Goal: Task Accomplishment & Management: Manage account settings

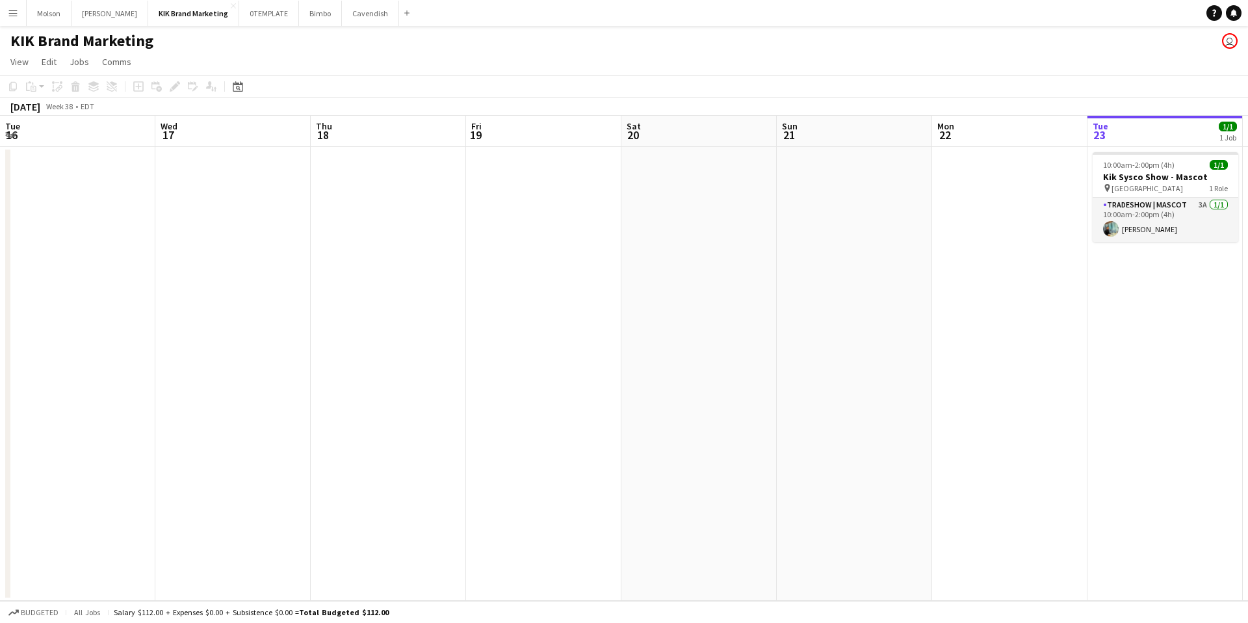
scroll to position [0, 311]
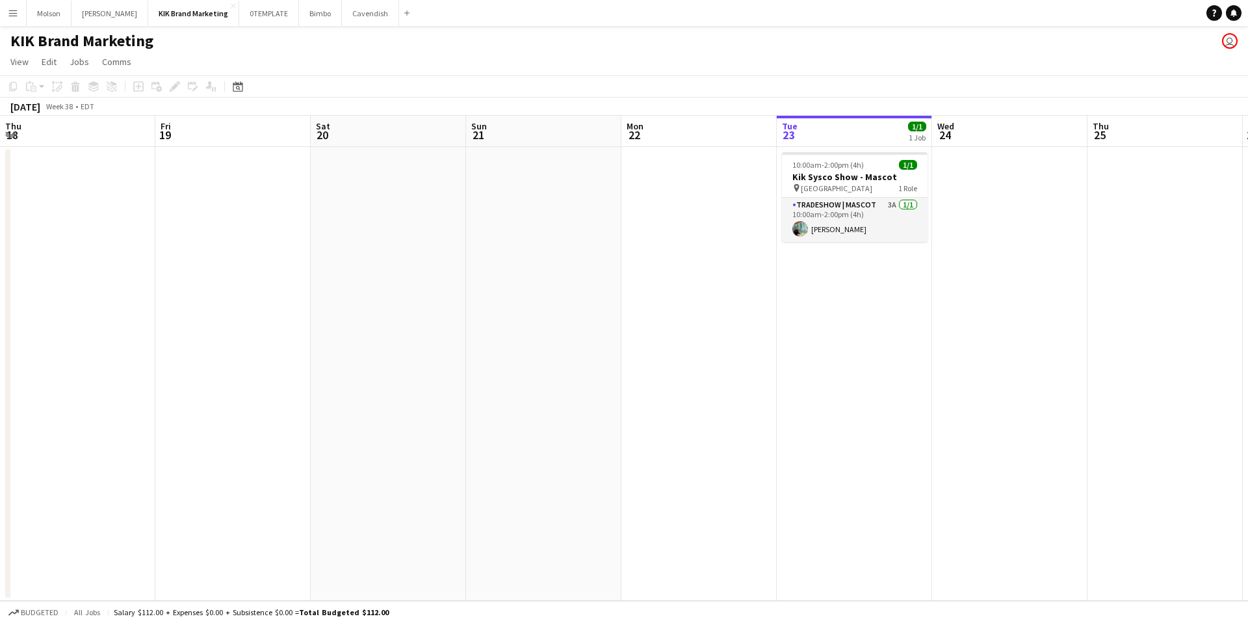
click at [399, 21] on div "Add" at bounding box center [407, 13] width 16 height 26
click at [8, 11] on app-icon "Menu" at bounding box center [13, 13] width 10 height 10
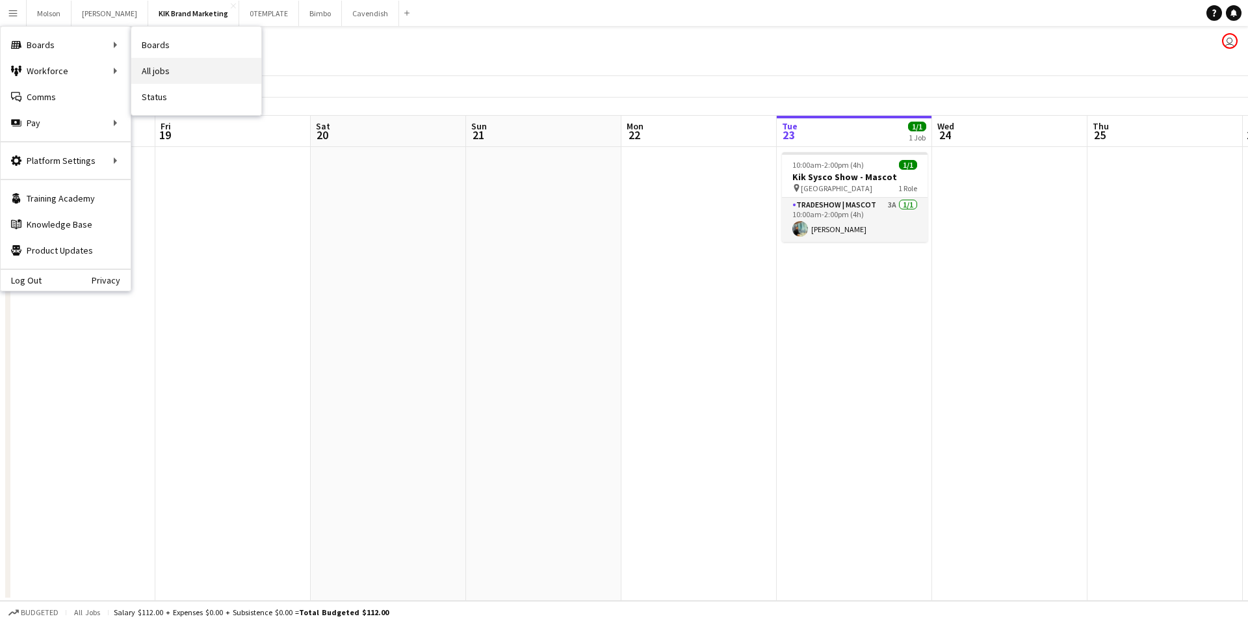
click at [155, 70] on link "All jobs" at bounding box center [196, 71] width 130 height 26
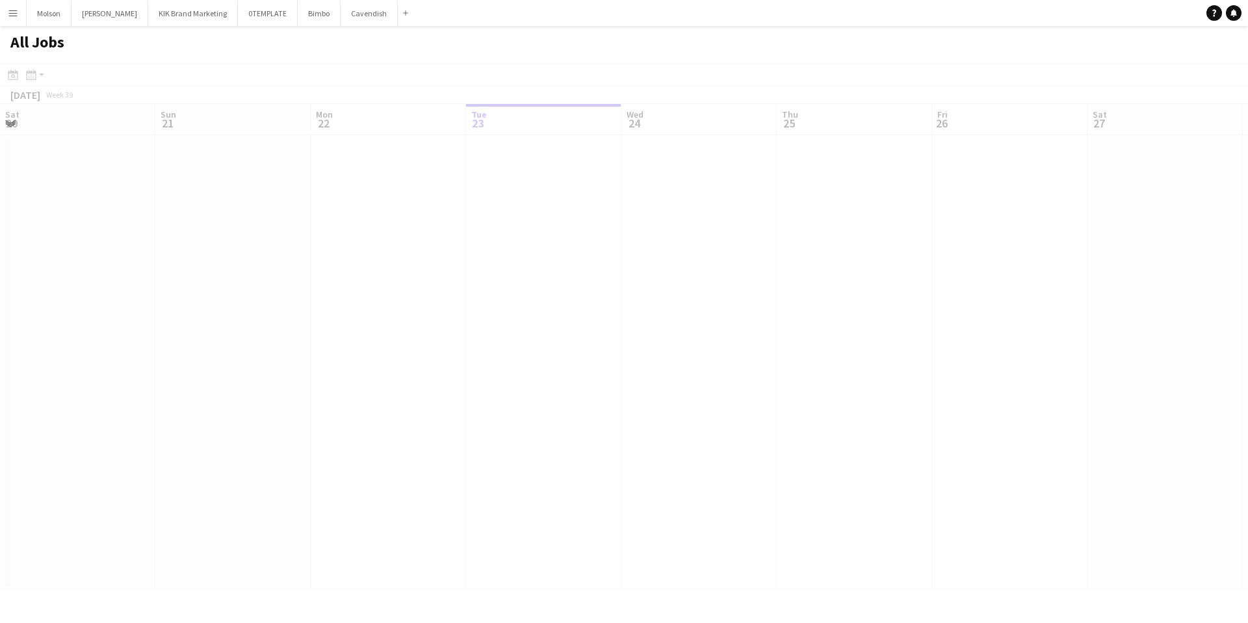
scroll to position [0, 311]
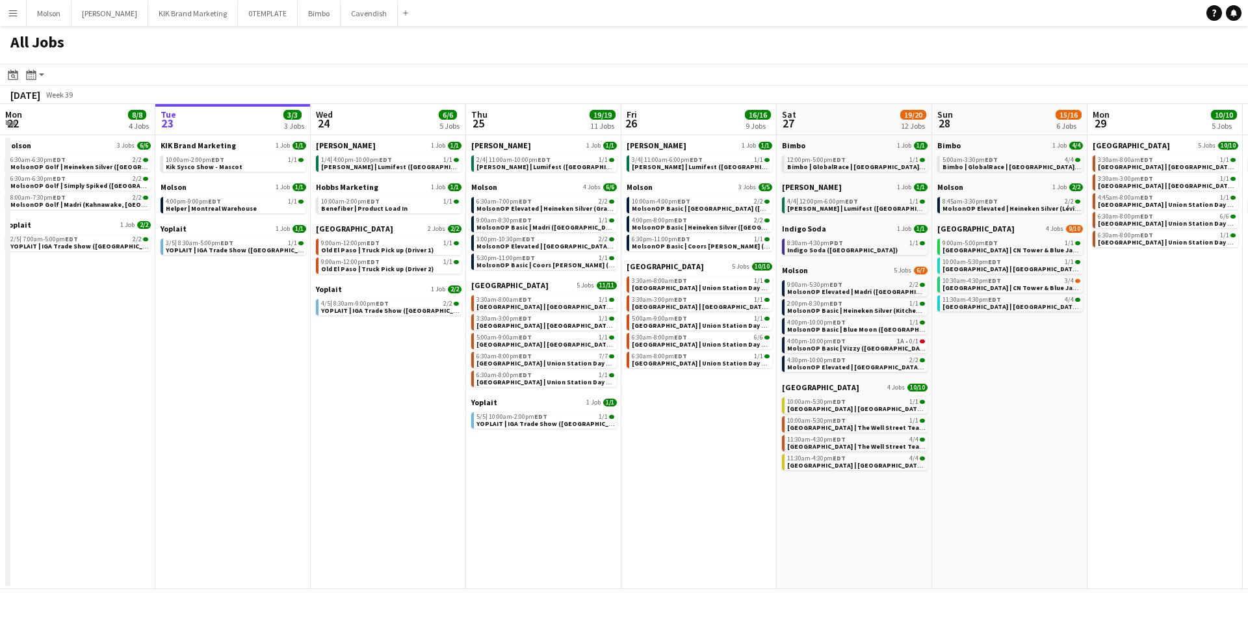
click at [7, 23] on button "Menu" at bounding box center [13, 13] width 26 height 26
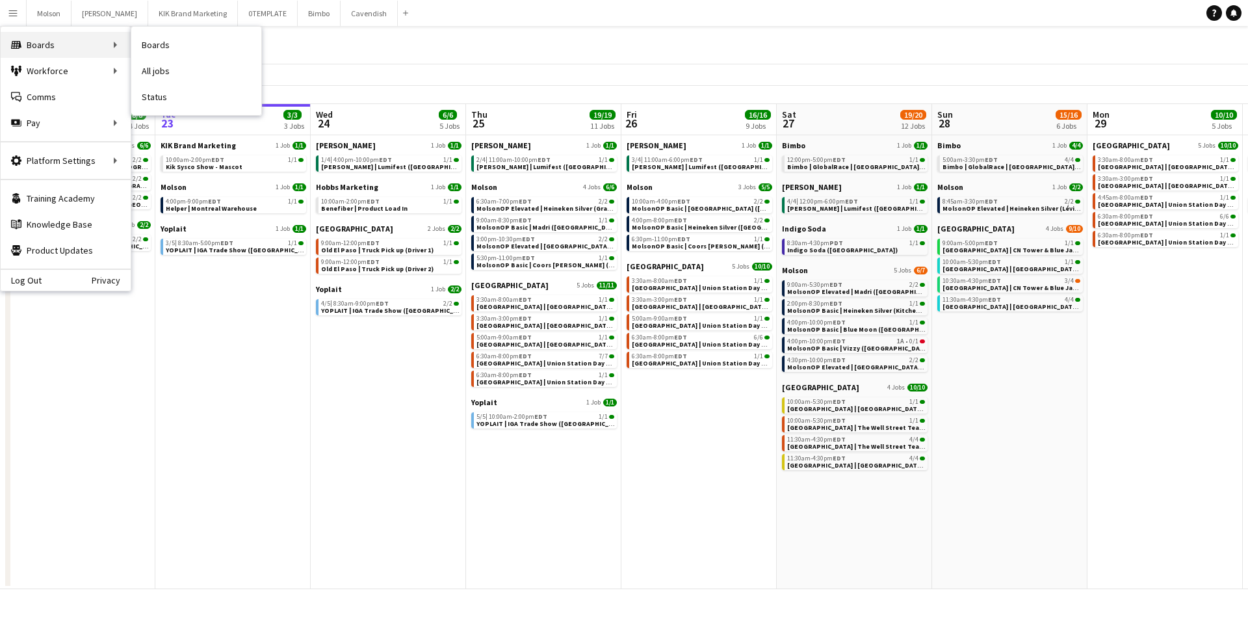
click at [19, 42] on icon at bounding box center [16, 45] width 10 height 8
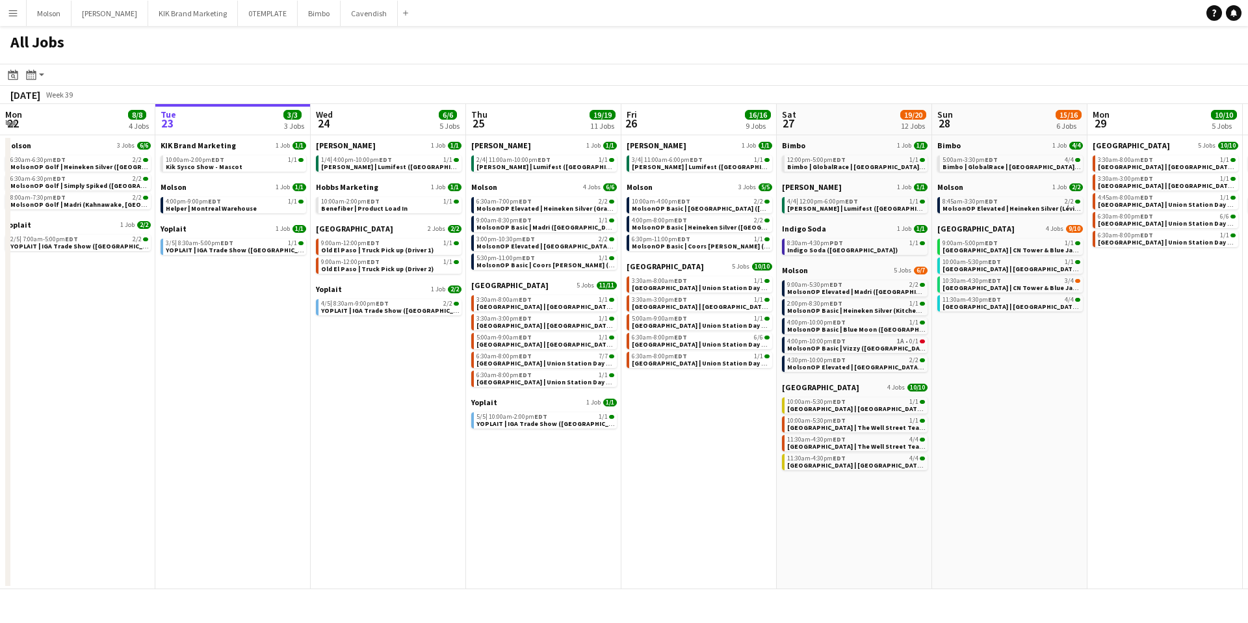
click at [18, 20] on button "Menu" at bounding box center [13, 13] width 26 height 26
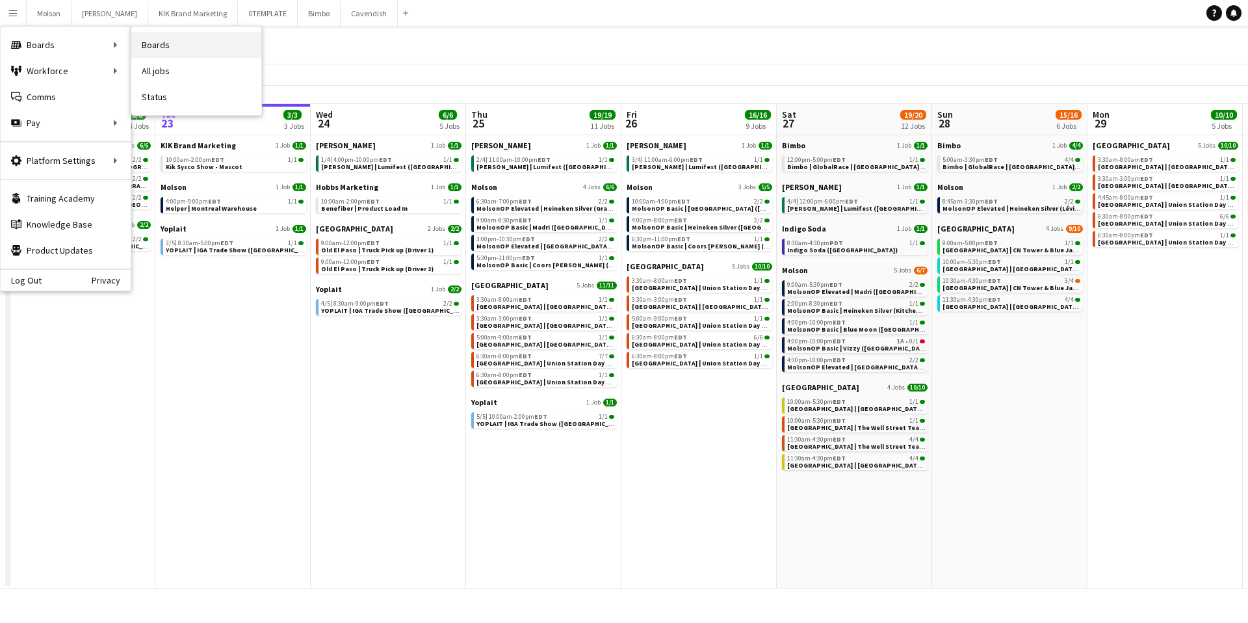
click at [149, 51] on link "Boards" at bounding box center [196, 45] width 130 height 26
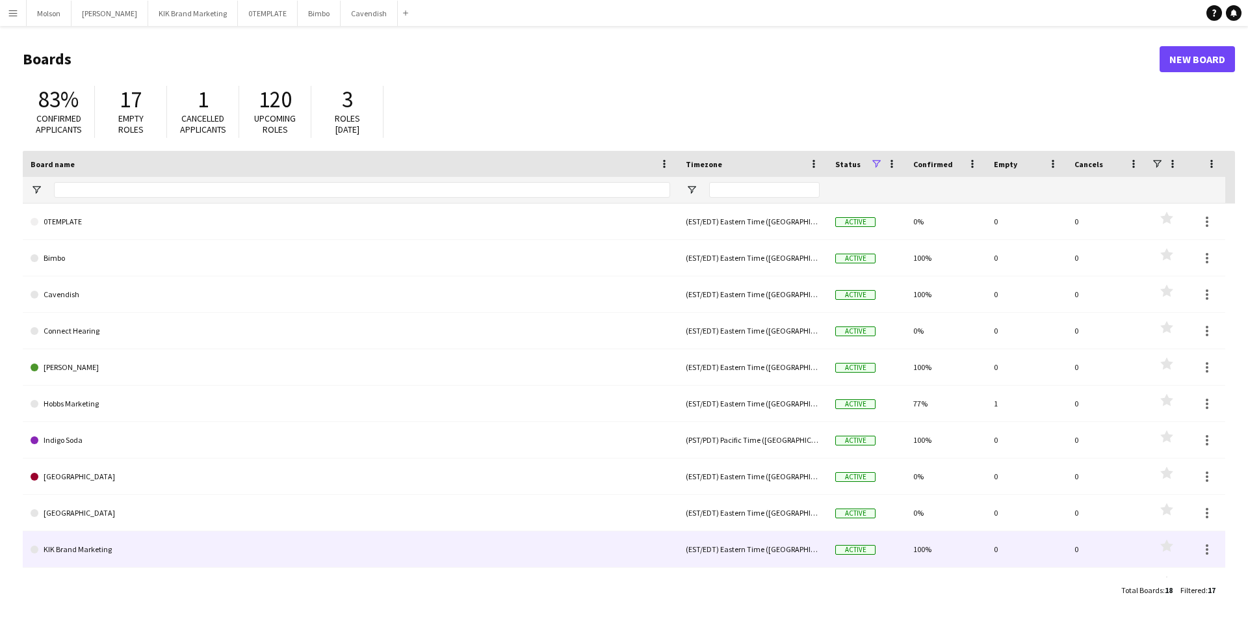
scroll to position [245, 0]
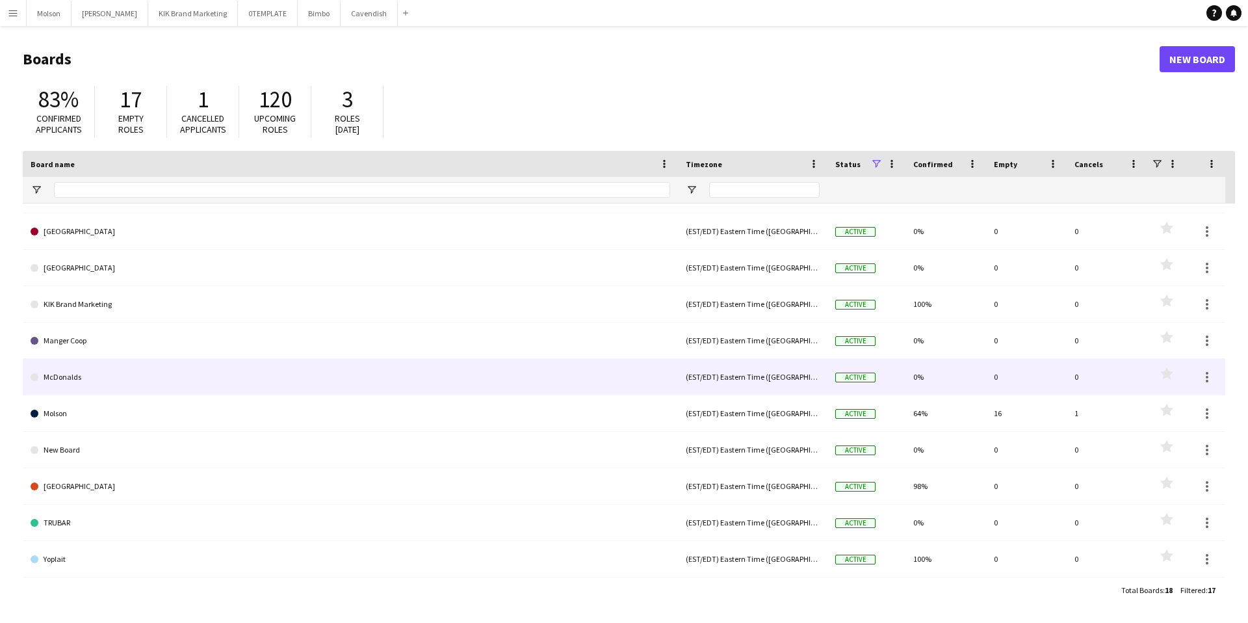
click at [94, 385] on link "McDonalds" at bounding box center [351, 377] width 640 height 36
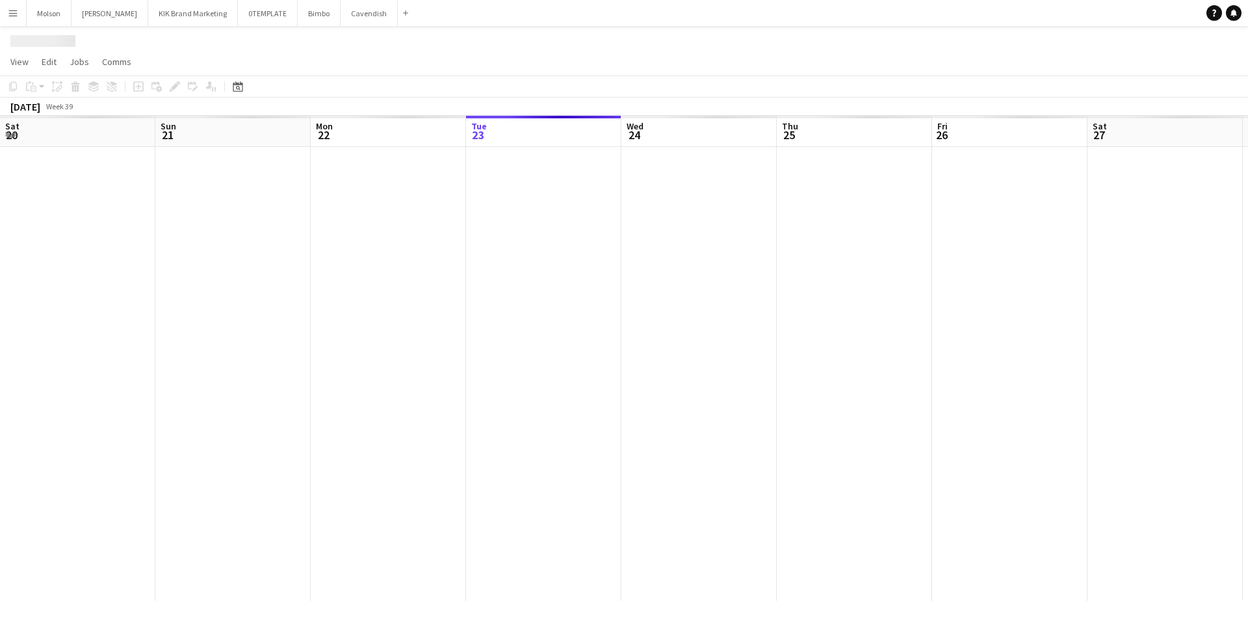
scroll to position [0, 311]
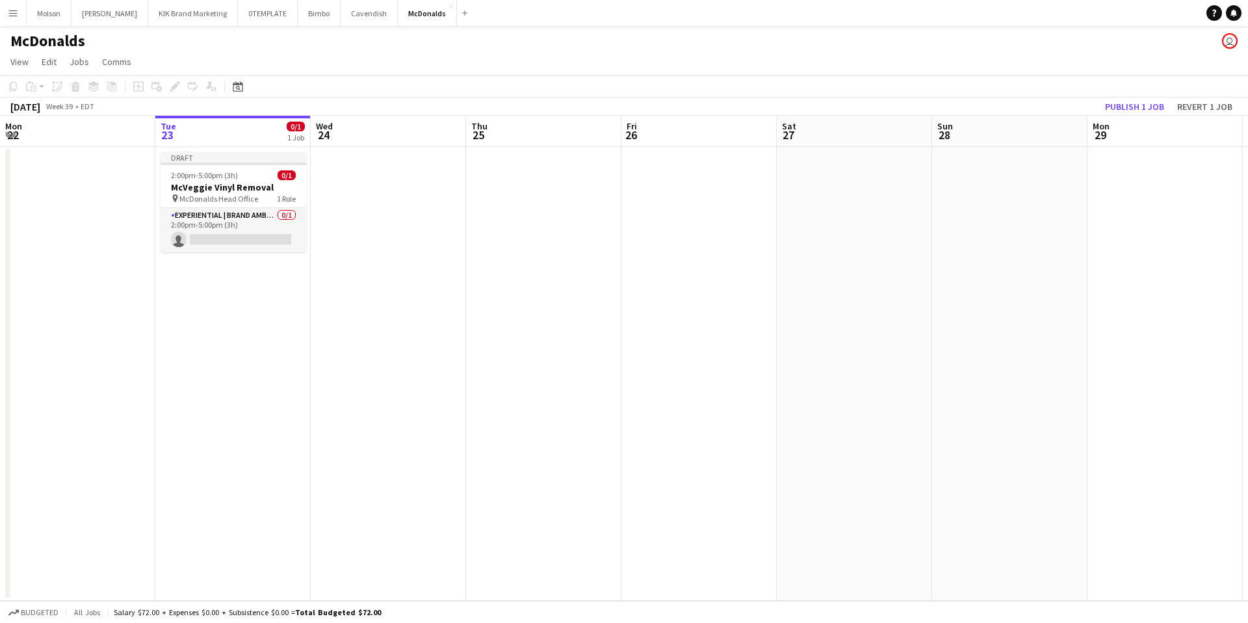
click at [616, 304] on app-date-cell at bounding box center [543, 374] width 155 height 454
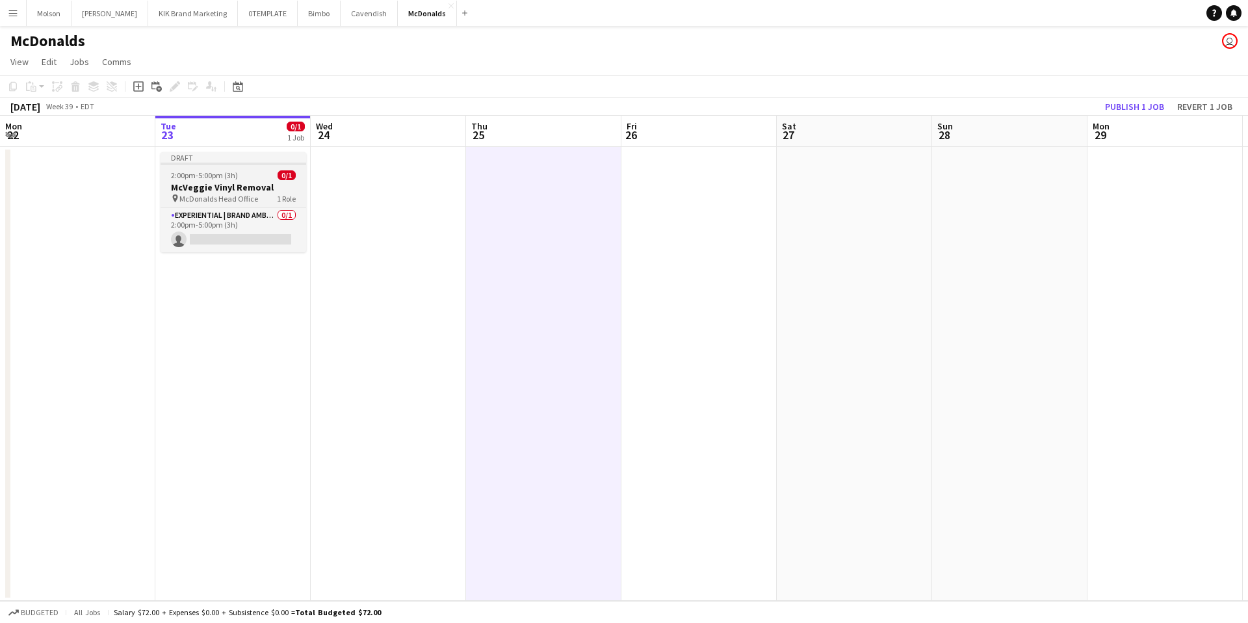
click at [224, 183] on h3 "McVeggie Vinyl Removal" at bounding box center [234, 187] width 146 height 12
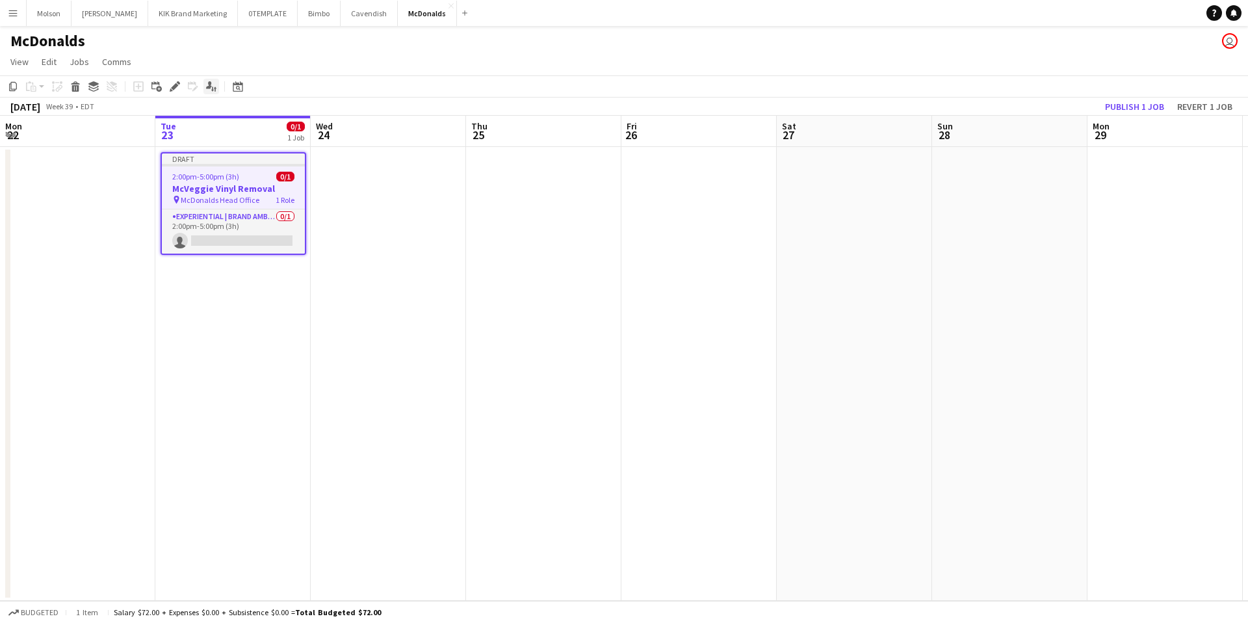
click at [210, 83] on icon at bounding box center [209, 84] width 6 height 7
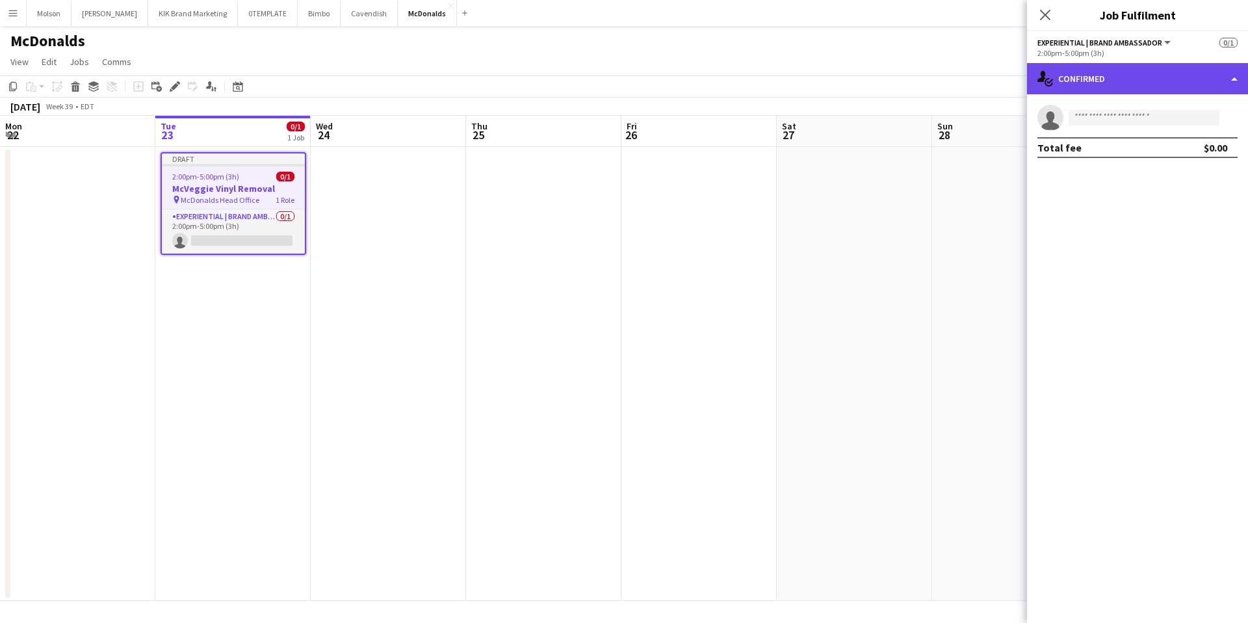
click at [1200, 71] on div "single-neutral-actions-check-2 Confirmed" at bounding box center [1137, 78] width 221 height 31
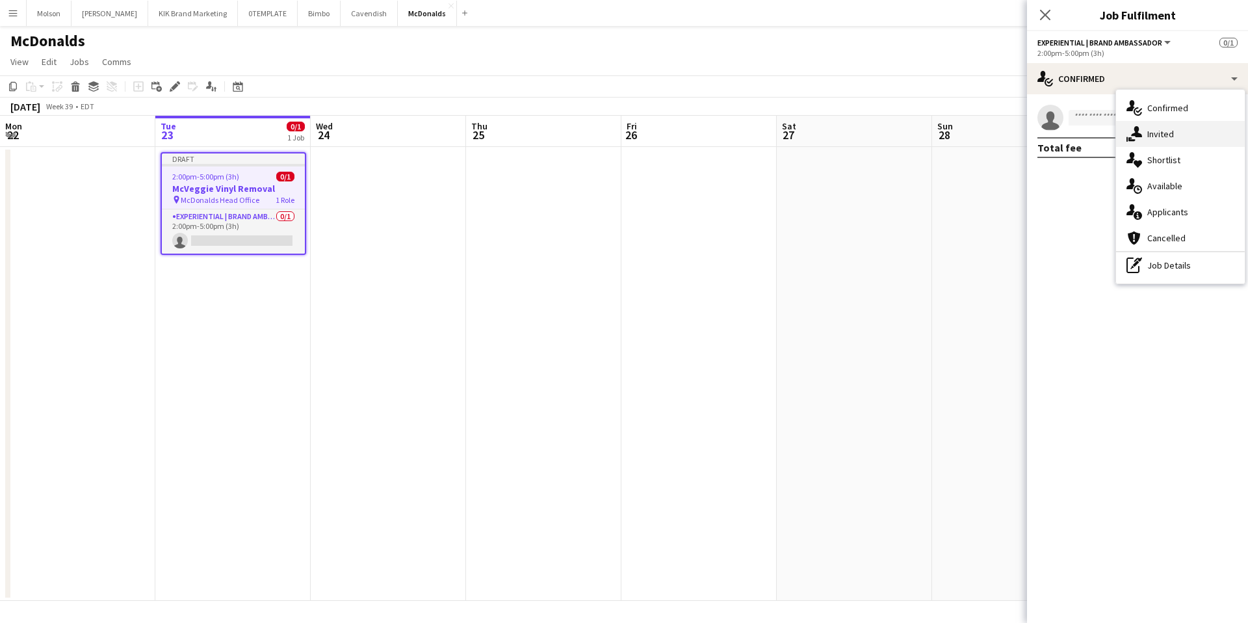
click at [1180, 141] on div "single-neutral-actions-share-1 Invited" at bounding box center [1180, 134] width 129 height 26
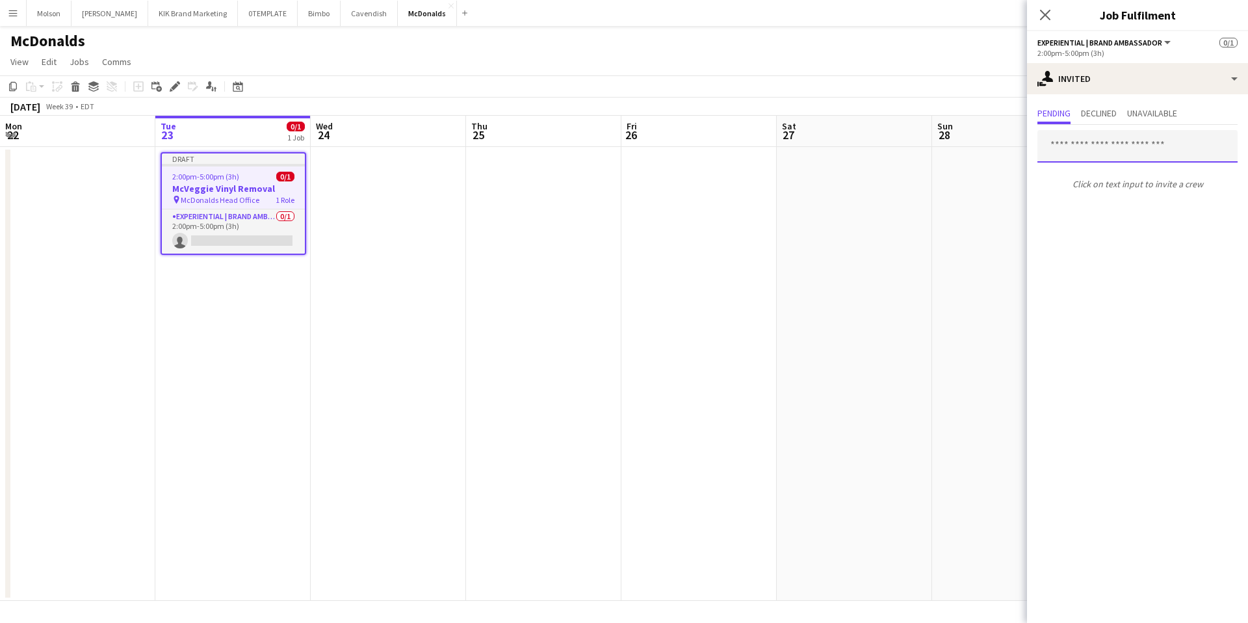
click at [1099, 156] on input "text" at bounding box center [1137, 146] width 200 height 32
type input "***"
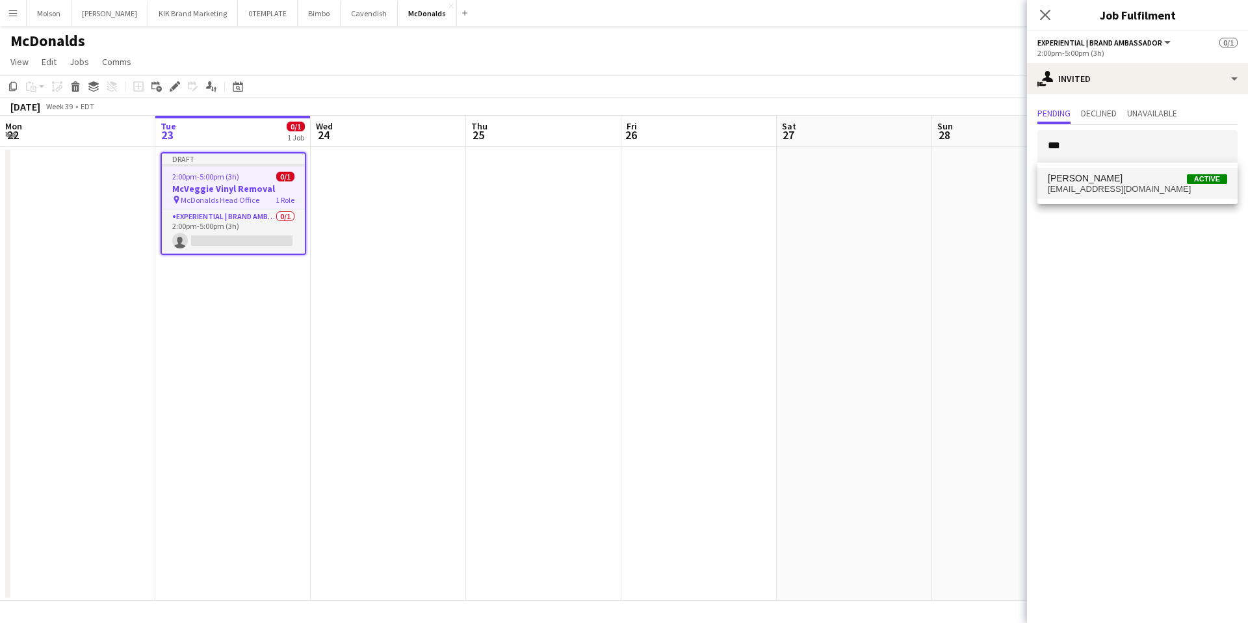
click at [1121, 190] on span "[EMAIL_ADDRESS][DOMAIN_NAME]" at bounding box center [1137, 189] width 179 height 10
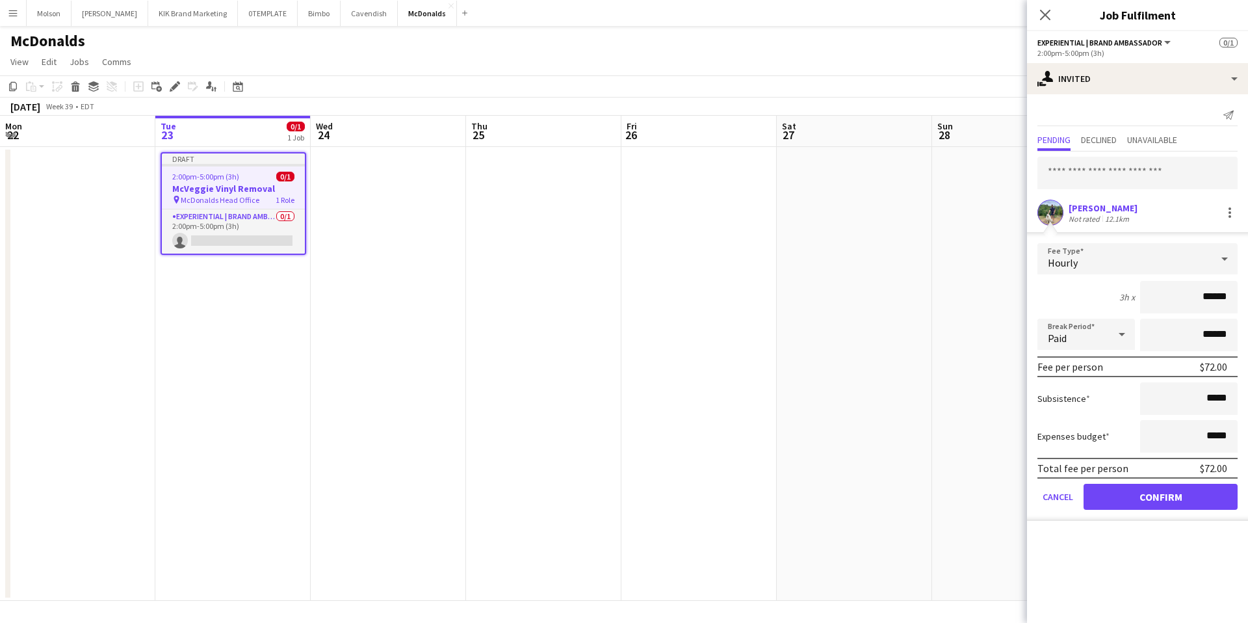
click at [1065, 293] on div "3h x ******" at bounding box center [1137, 297] width 200 height 32
click at [1126, 489] on button "Confirm" at bounding box center [1160, 497] width 154 height 26
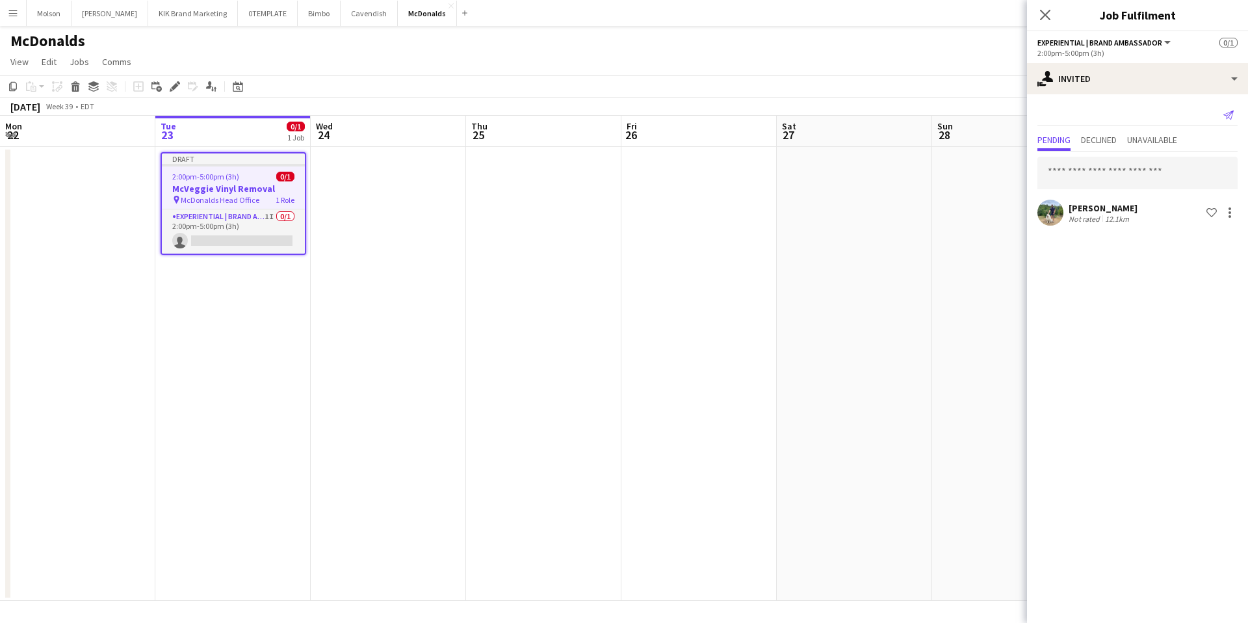
click at [1230, 114] on icon "Send notification" at bounding box center [1228, 115] width 10 height 10
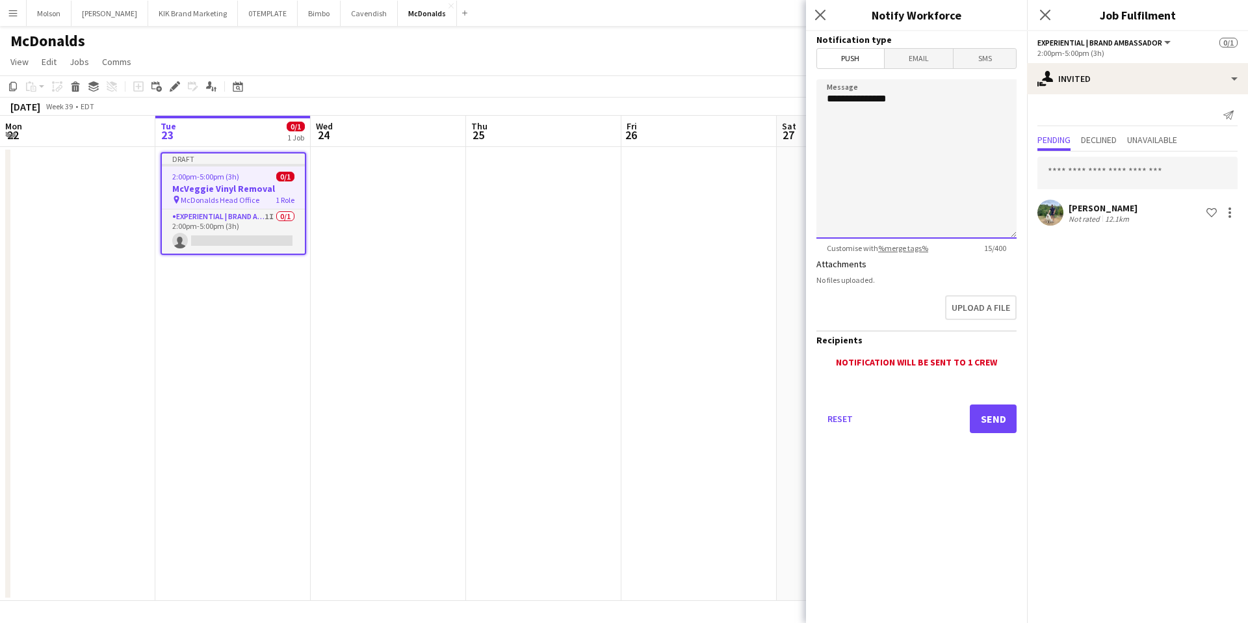
click at [896, 108] on textarea "**********" at bounding box center [916, 158] width 200 height 159
type textarea "**********"
click at [716, 55] on app-page-menu "View Day view expanded Day view collapsed Month view Date picker Jump to [DATE]…" at bounding box center [624, 63] width 1248 height 25
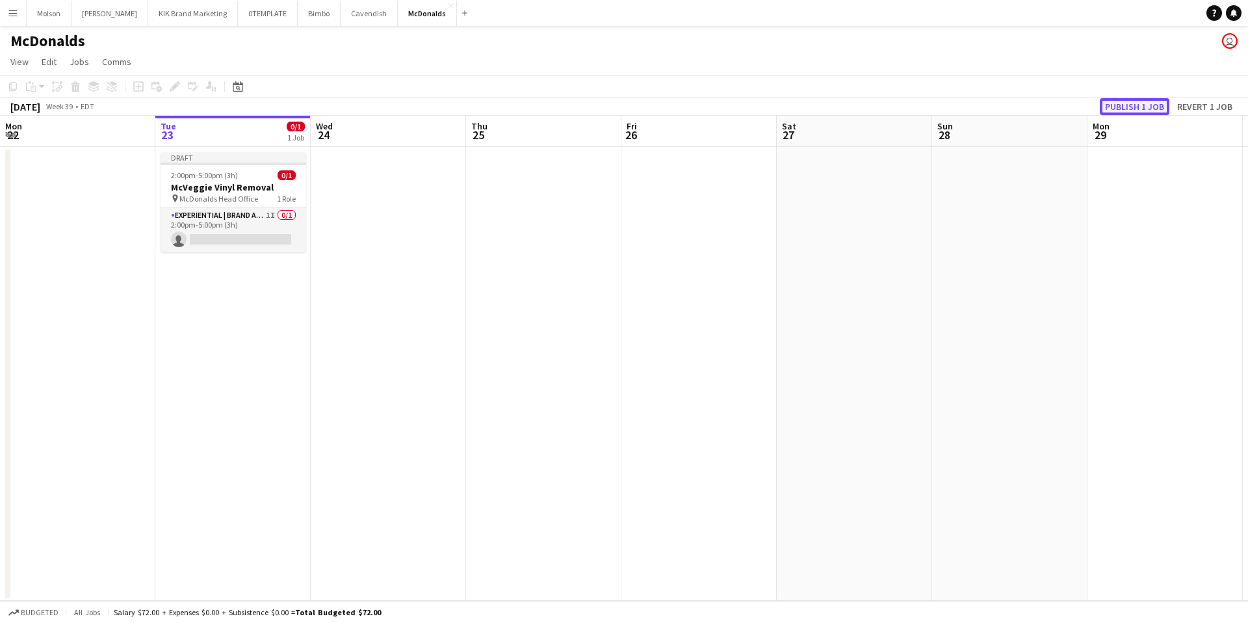
click at [1137, 107] on button "Publish 1 job" at bounding box center [1135, 106] width 70 height 17
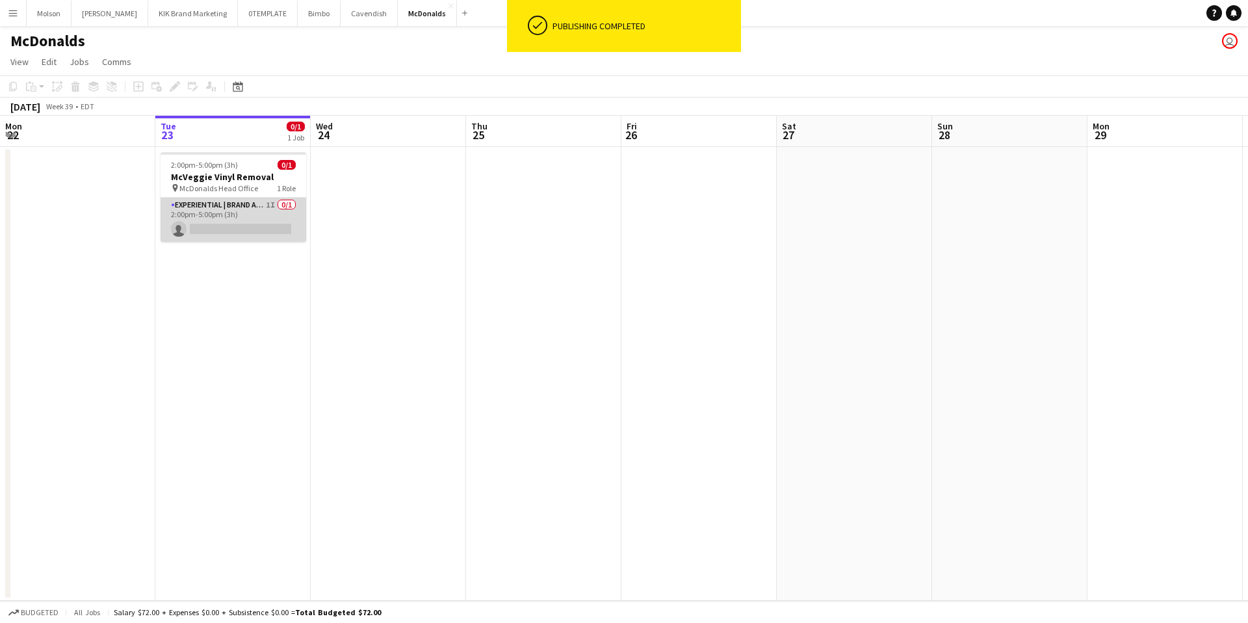
click at [225, 204] on app-card-role "Experiential | Brand Ambassador 1I 0/1 2:00pm-5:00pm (3h) single-neutral-actions" at bounding box center [234, 220] width 146 height 44
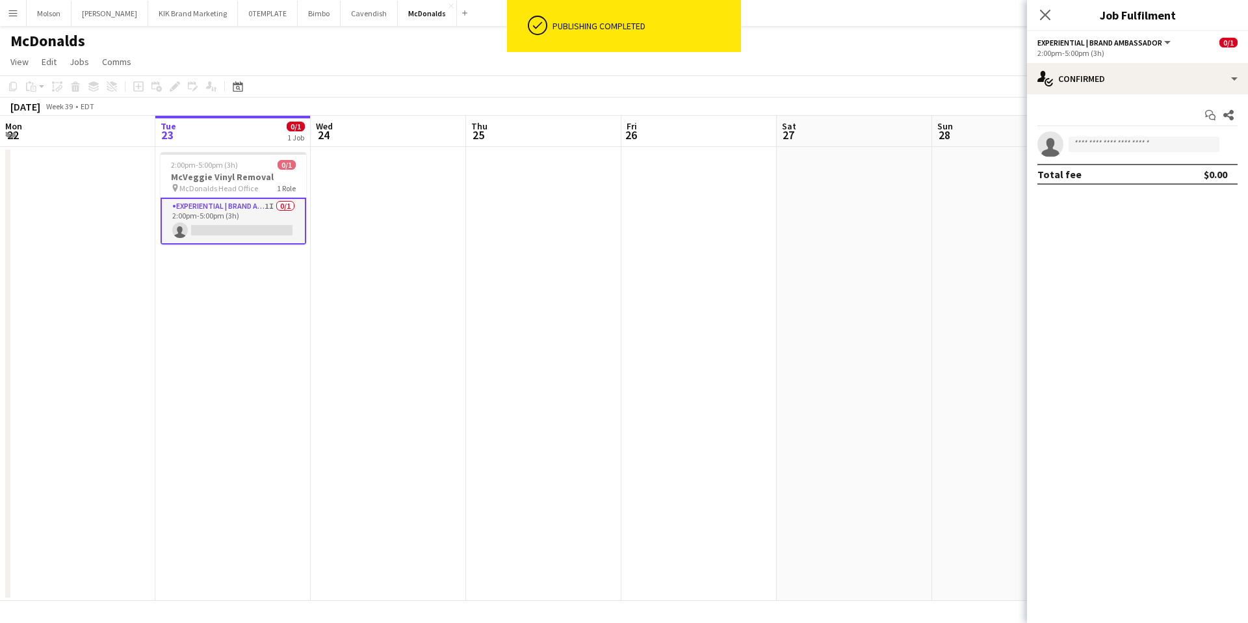
click at [230, 179] on h3 "McVeggie Vinyl Removal" at bounding box center [234, 177] width 146 height 12
click at [212, 88] on icon at bounding box center [212, 88] width 3 height 5
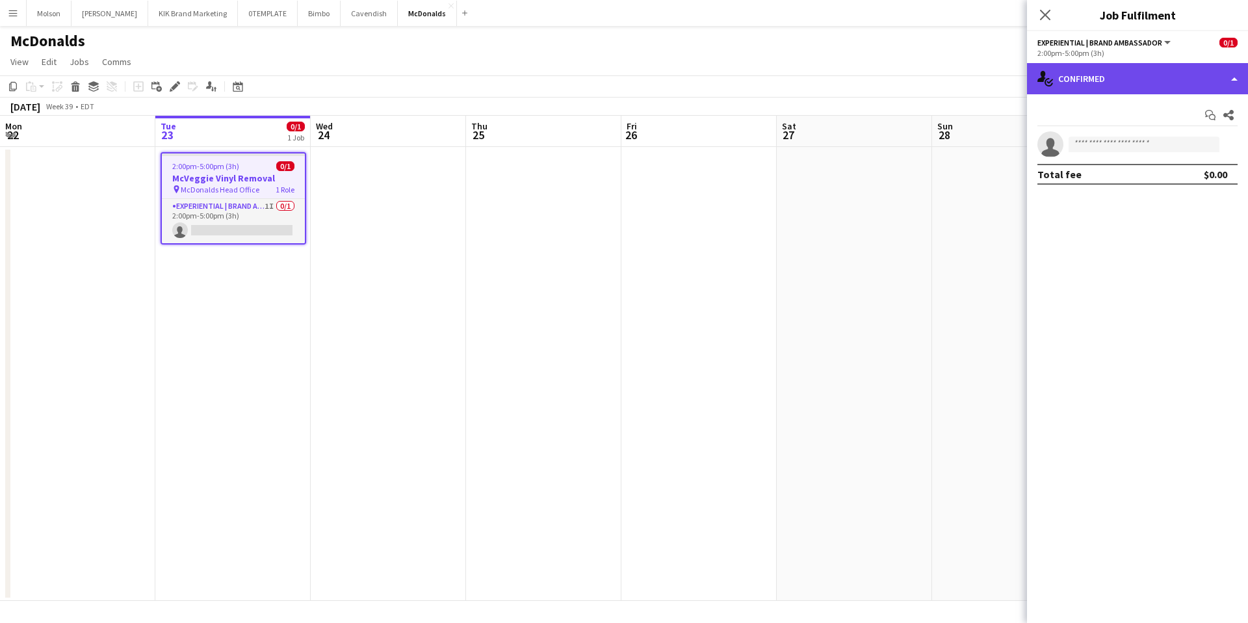
click at [1242, 76] on div "single-neutral-actions-check-2 Confirmed" at bounding box center [1137, 78] width 221 height 31
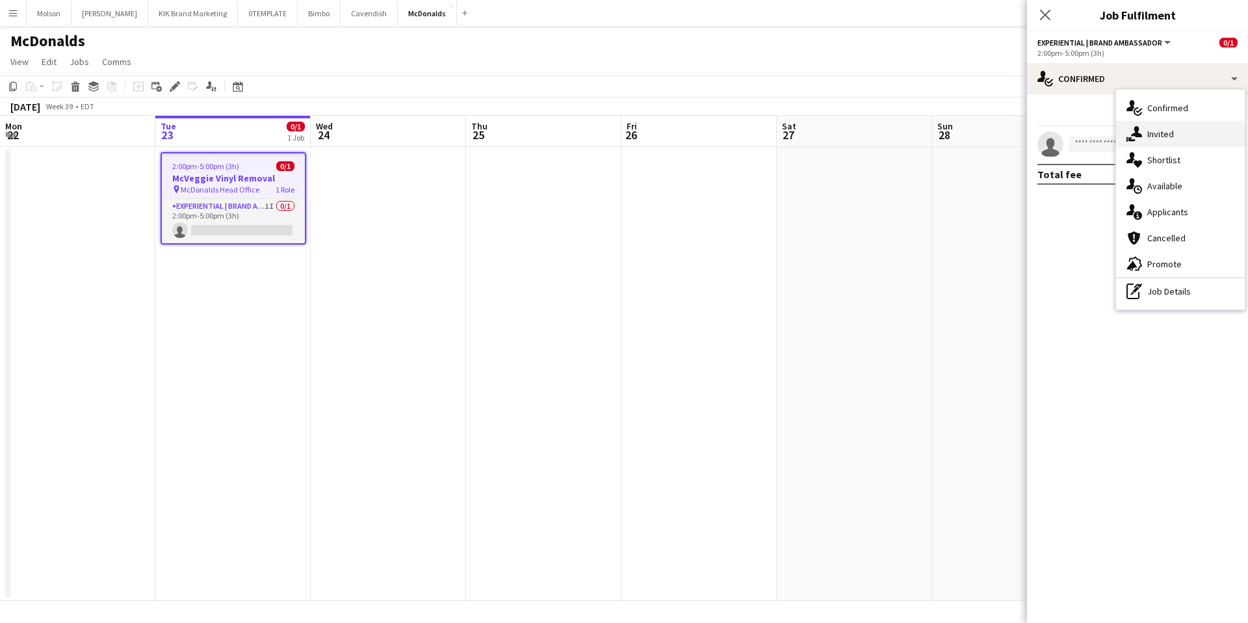
click at [1180, 137] on div "single-neutral-actions-share-1 Invited" at bounding box center [1180, 134] width 129 height 26
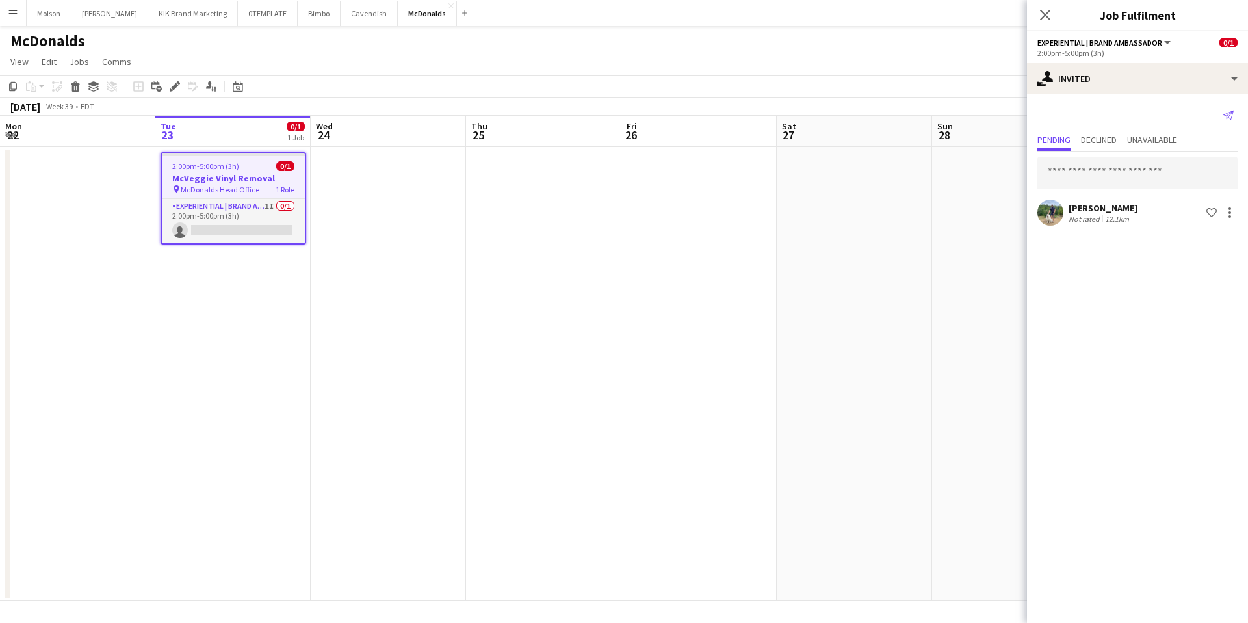
click at [1226, 110] on icon "Send notification" at bounding box center [1228, 115] width 10 height 10
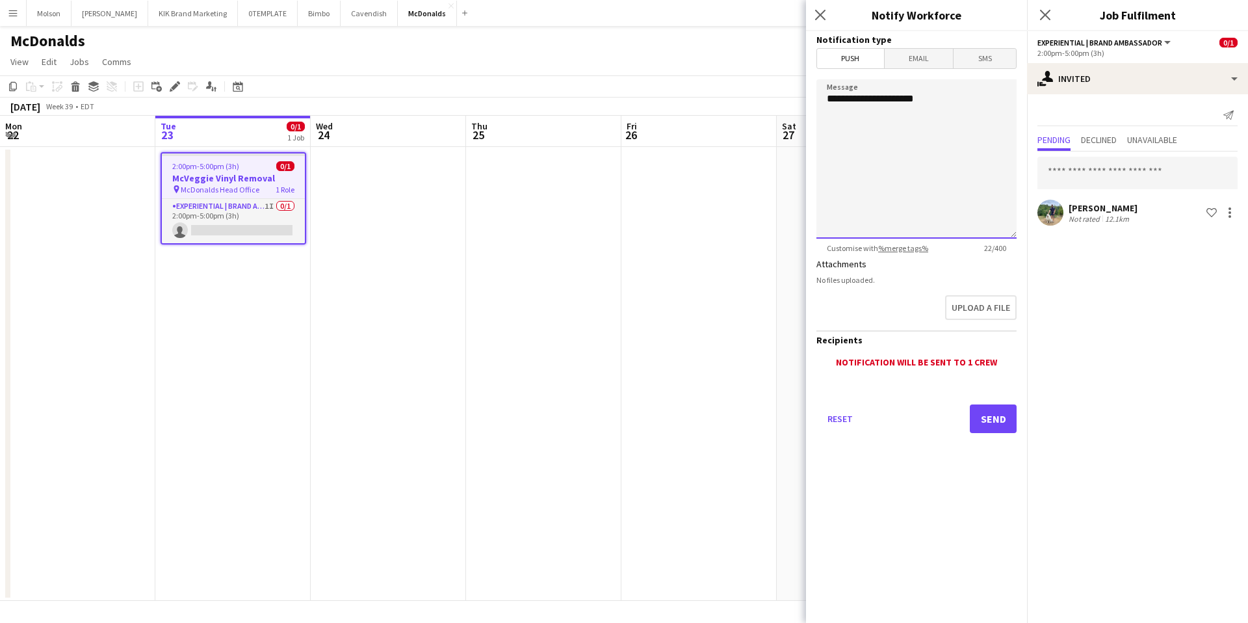
click at [926, 101] on textarea "**********" at bounding box center [916, 158] width 200 height 159
type textarea "**********"
click at [992, 426] on button "Send" at bounding box center [993, 418] width 47 height 29
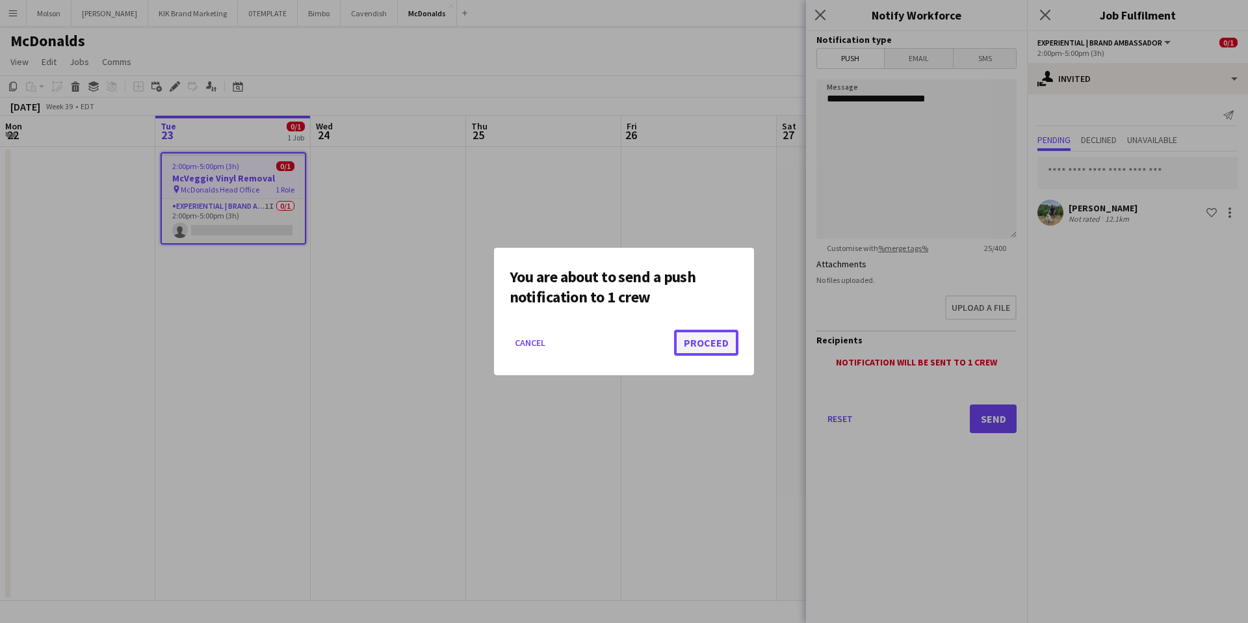
click at [698, 342] on button "Proceed" at bounding box center [706, 343] width 64 height 26
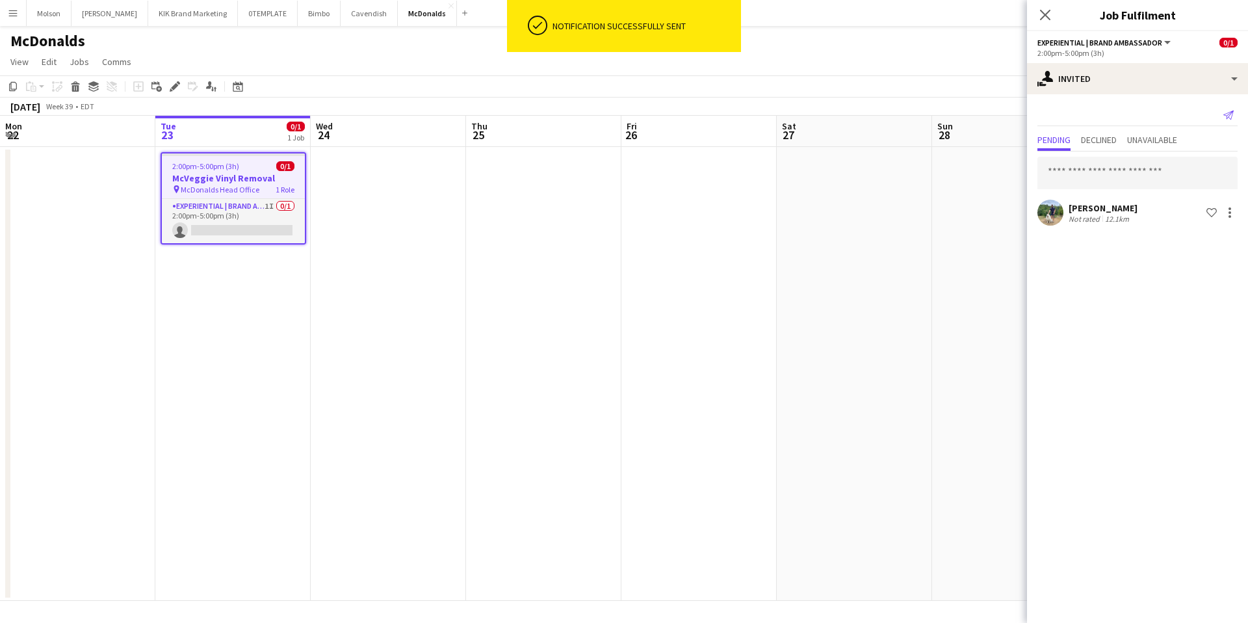
click at [1231, 115] on icon "Send notification" at bounding box center [1228, 115] width 10 height 10
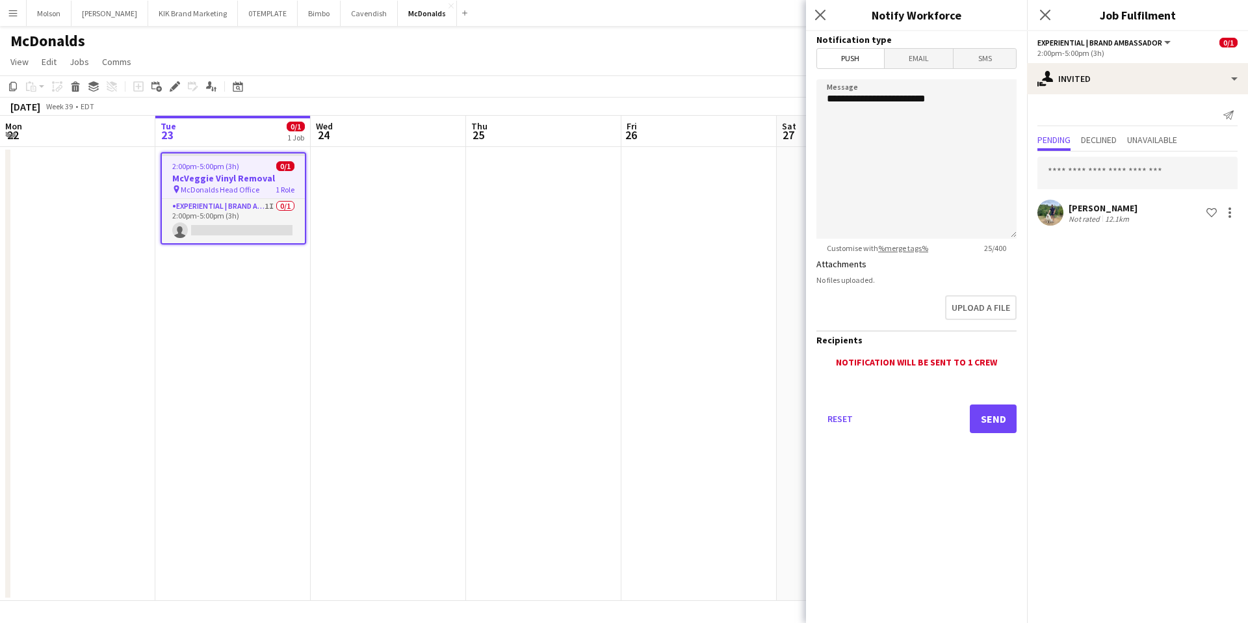
click at [975, 55] on span "SMS" at bounding box center [984, 58] width 62 height 19
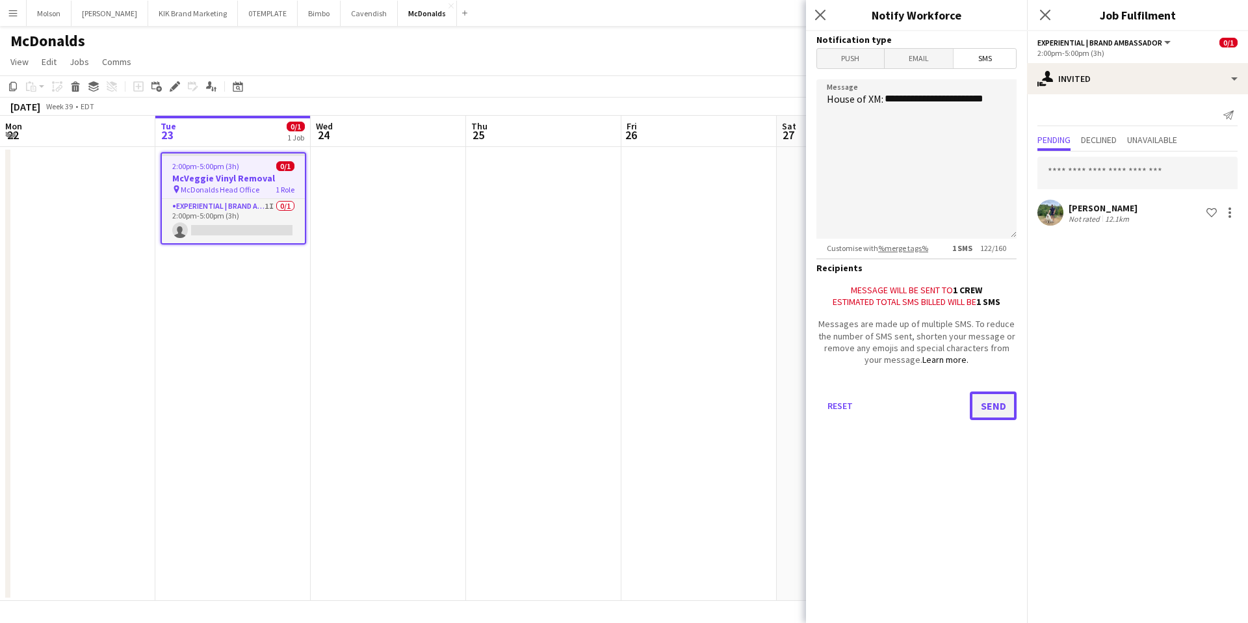
click at [984, 415] on button "Send" at bounding box center [993, 405] width 47 height 29
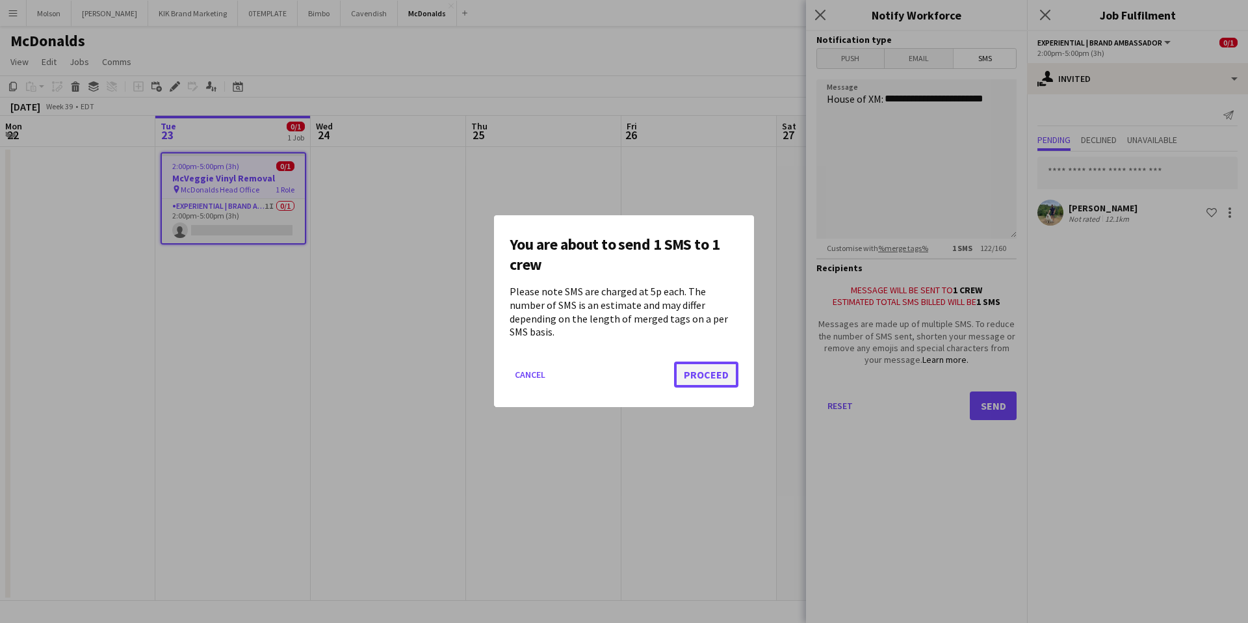
click at [698, 365] on button "Proceed" at bounding box center [706, 375] width 64 height 26
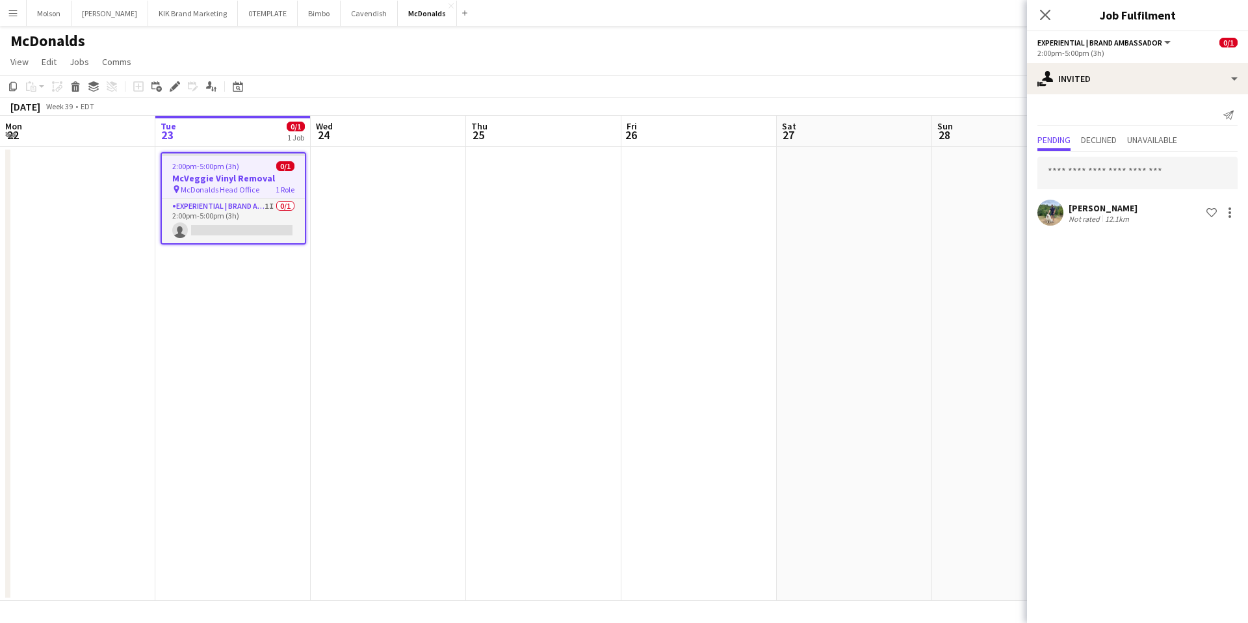
click at [1050, 207] on app-user-avatar at bounding box center [1050, 213] width 26 height 26
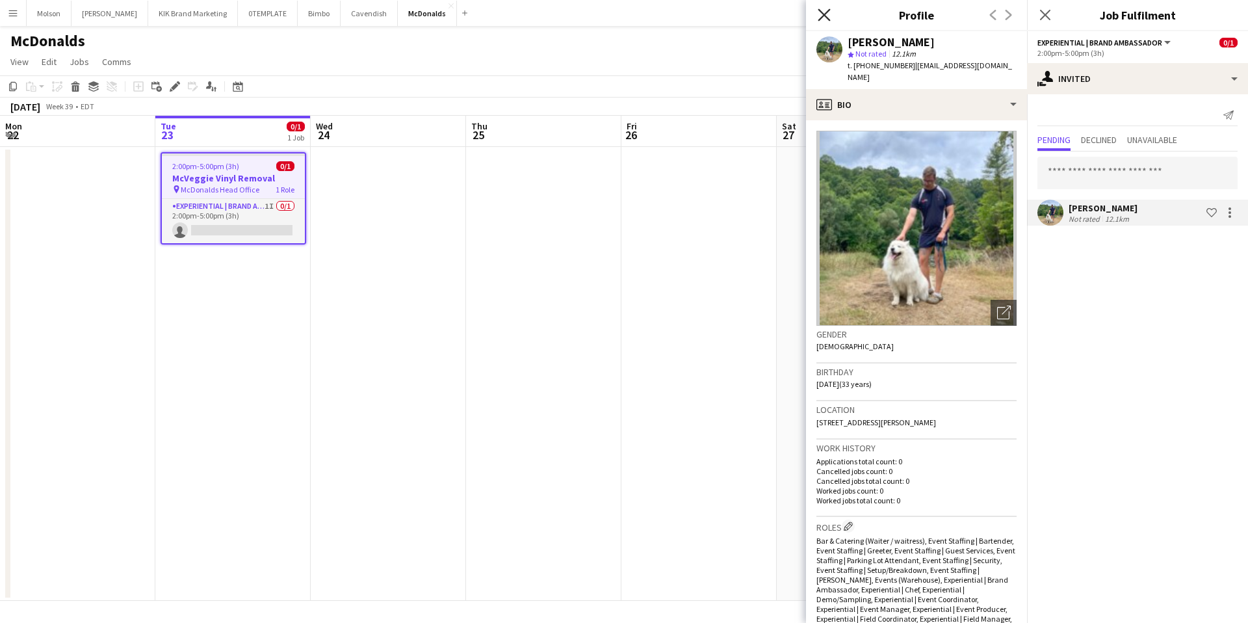
click at [822, 14] on icon "Close pop-in" at bounding box center [824, 14] width 12 height 12
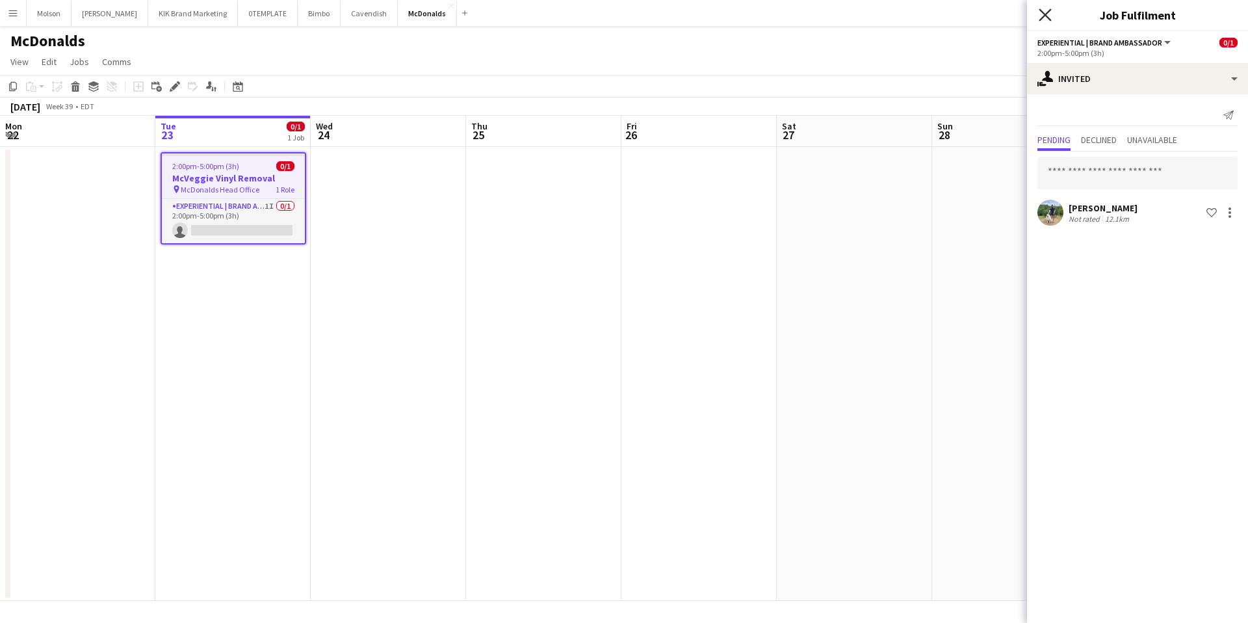
click at [1042, 16] on icon "Close pop-in" at bounding box center [1045, 14] width 12 height 12
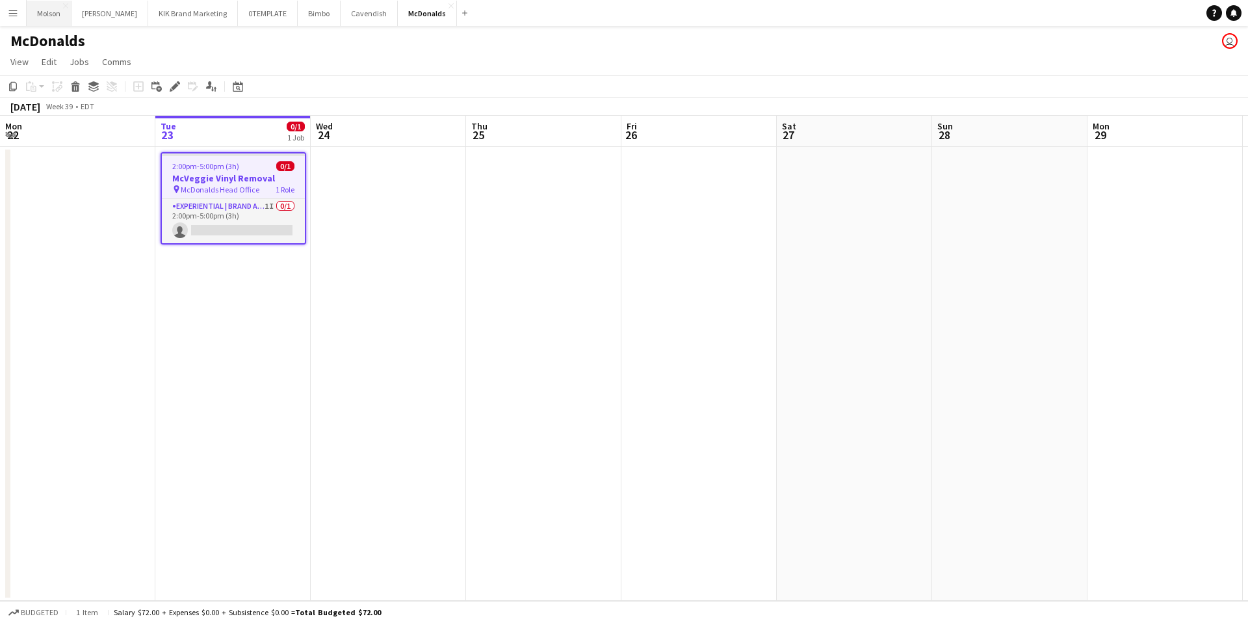
click at [61, 12] on button "Molson Close" at bounding box center [49, 13] width 45 height 25
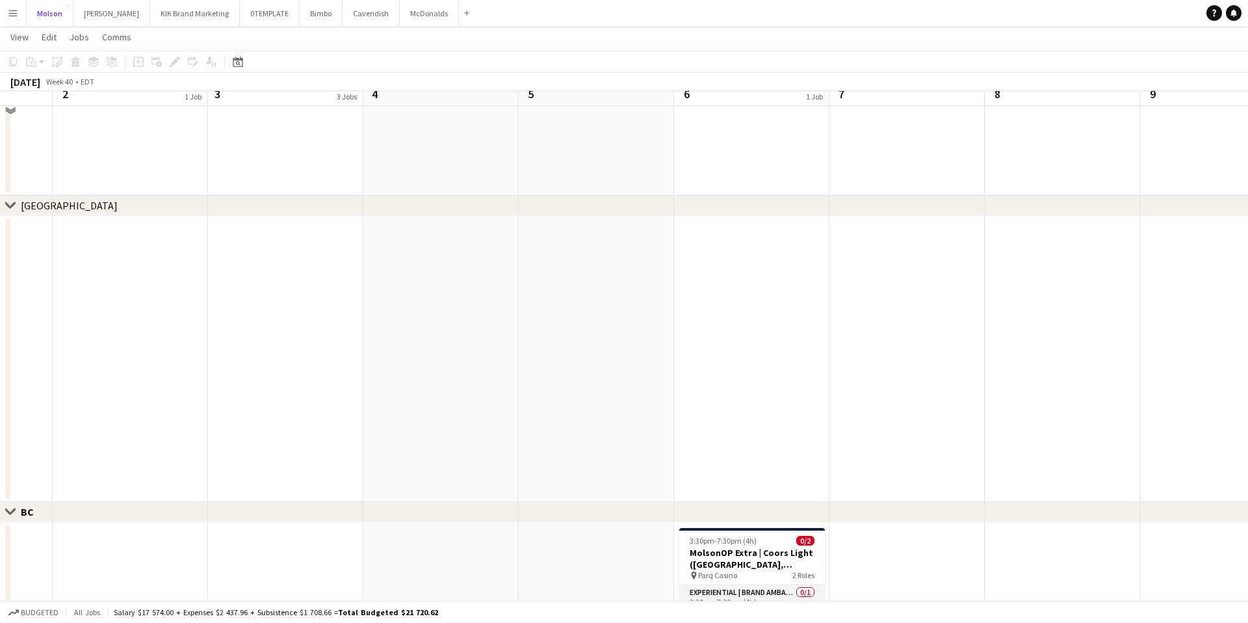
scroll to position [941, 0]
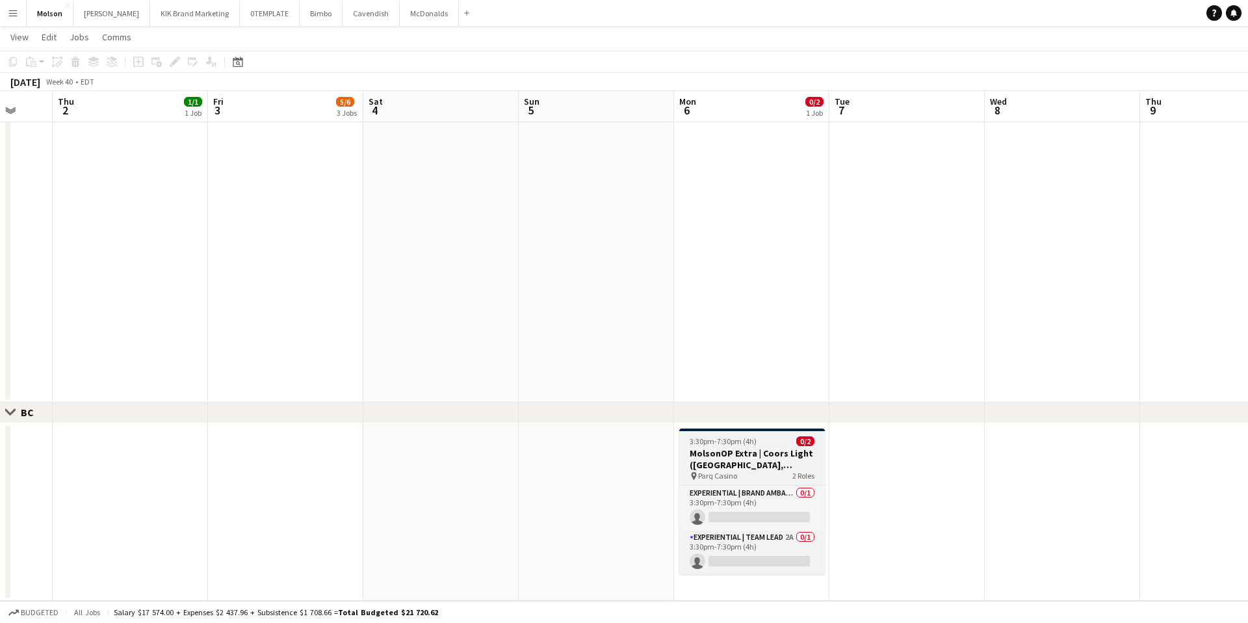
click at [744, 448] on h3 "MolsonOP Extra | Coors Light ([GEOGRAPHIC_DATA], [GEOGRAPHIC_DATA])" at bounding box center [752, 458] width 146 height 23
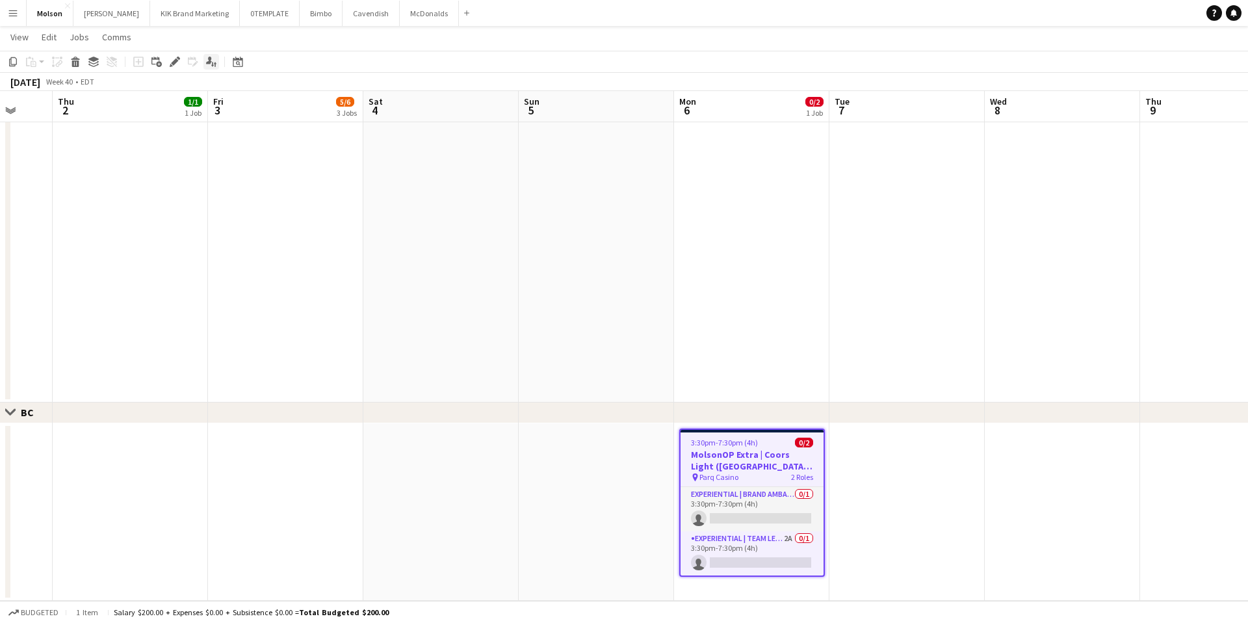
click at [210, 57] on icon at bounding box center [209, 60] width 6 height 7
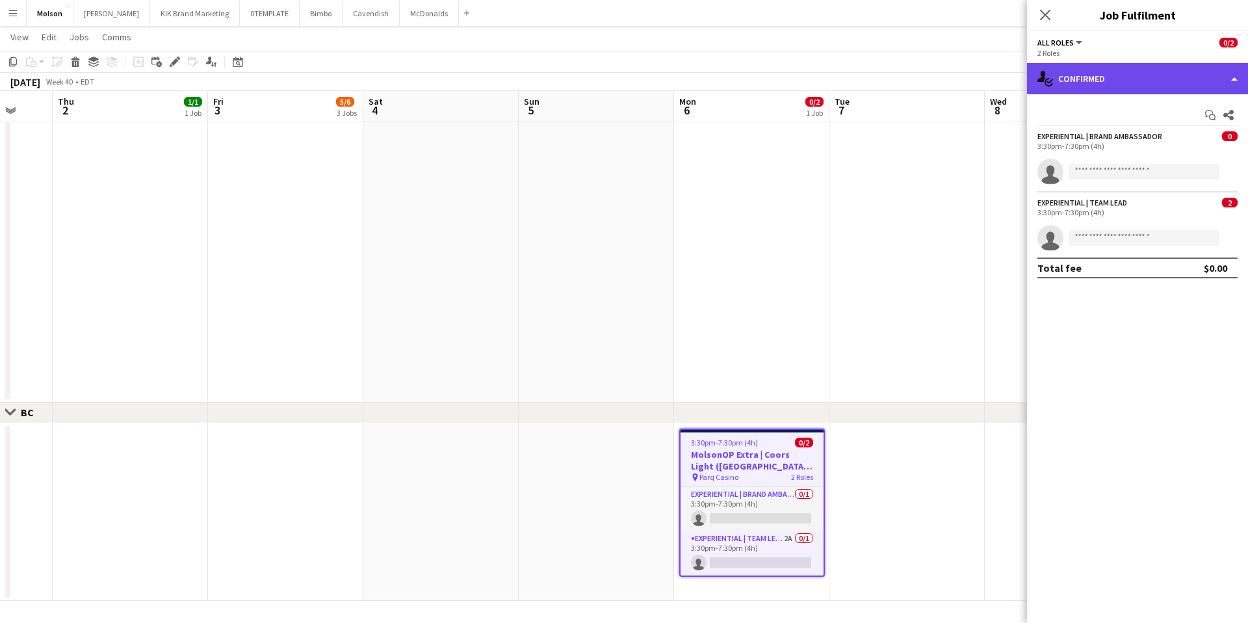
click at [1234, 77] on div "single-neutral-actions-check-2 Confirmed" at bounding box center [1137, 78] width 221 height 31
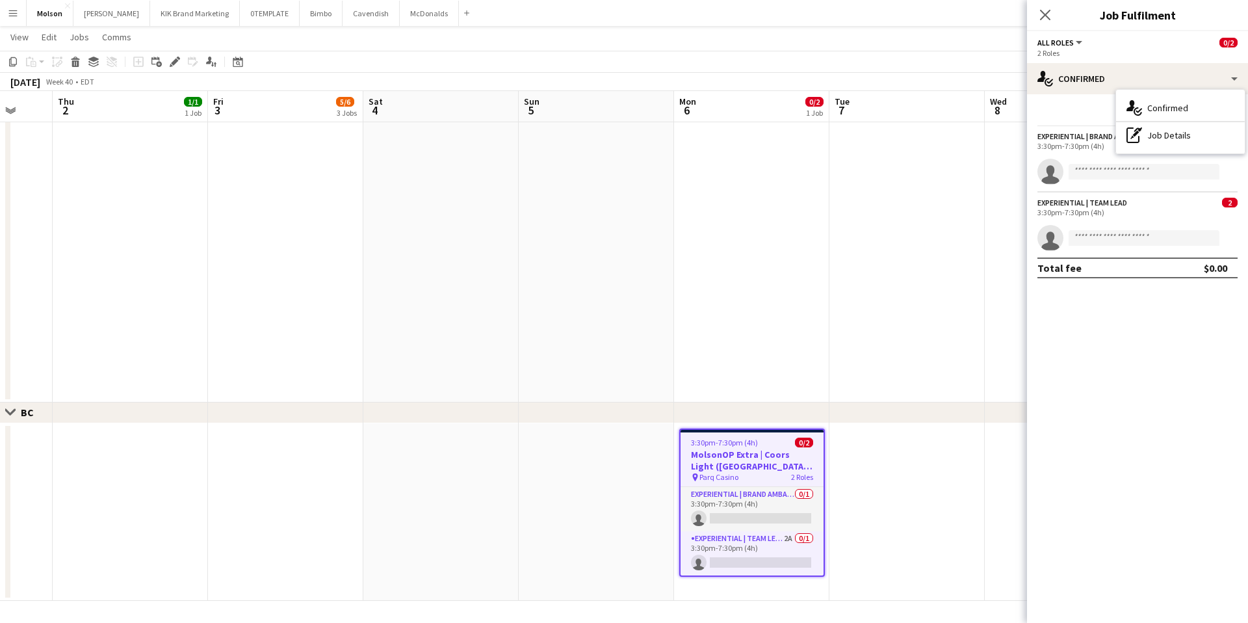
click at [1058, 142] on div "3:30pm-7:30pm (4h)" at bounding box center [1137, 146] width 200 height 10
click at [1081, 144] on div "3:30pm-7:30pm (4h)" at bounding box center [1137, 146] width 200 height 10
click at [1229, 151] on div "Experiential | Brand Ambassador 0 3:30pm-7:30pm (4h) single-neutral-actions" at bounding box center [1137, 157] width 221 height 53
click at [1097, 50] on div "2 Roles" at bounding box center [1137, 53] width 200 height 10
click at [1072, 49] on div "2 Roles" at bounding box center [1137, 53] width 200 height 10
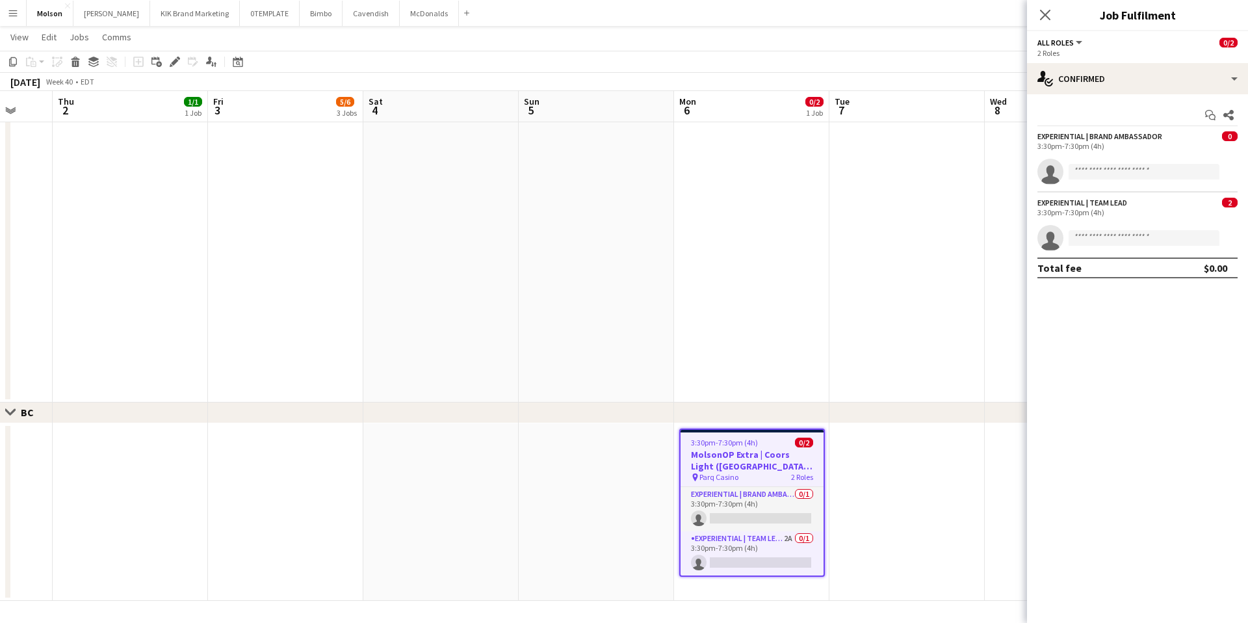
click at [1076, 40] on button "All roles" at bounding box center [1060, 43] width 47 height 10
click at [1072, 67] on li "All roles" at bounding box center [1110, 65] width 125 height 12
click at [1080, 41] on button "All roles" at bounding box center [1060, 43] width 47 height 10
click at [1074, 84] on li "Experiential | Brand Ambassador" at bounding box center [1110, 87] width 125 height 12
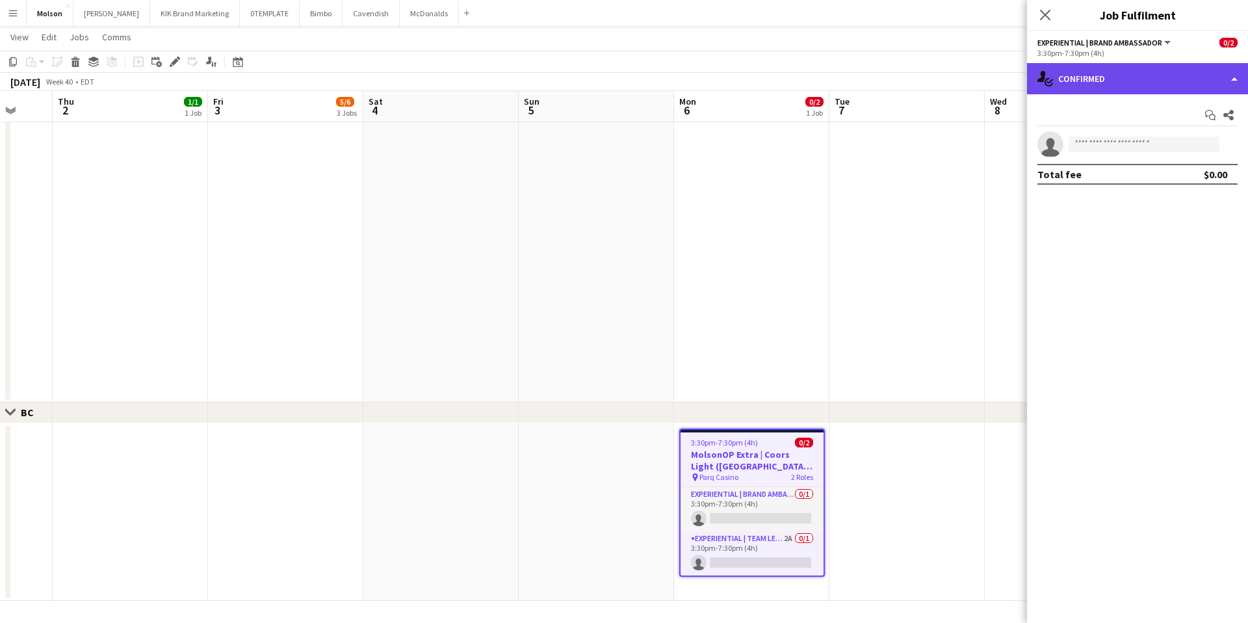
click at [1236, 83] on div "single-neutral-actions-check-2 Confirmed" at bounding box center [1137, 78] width 221 height 31
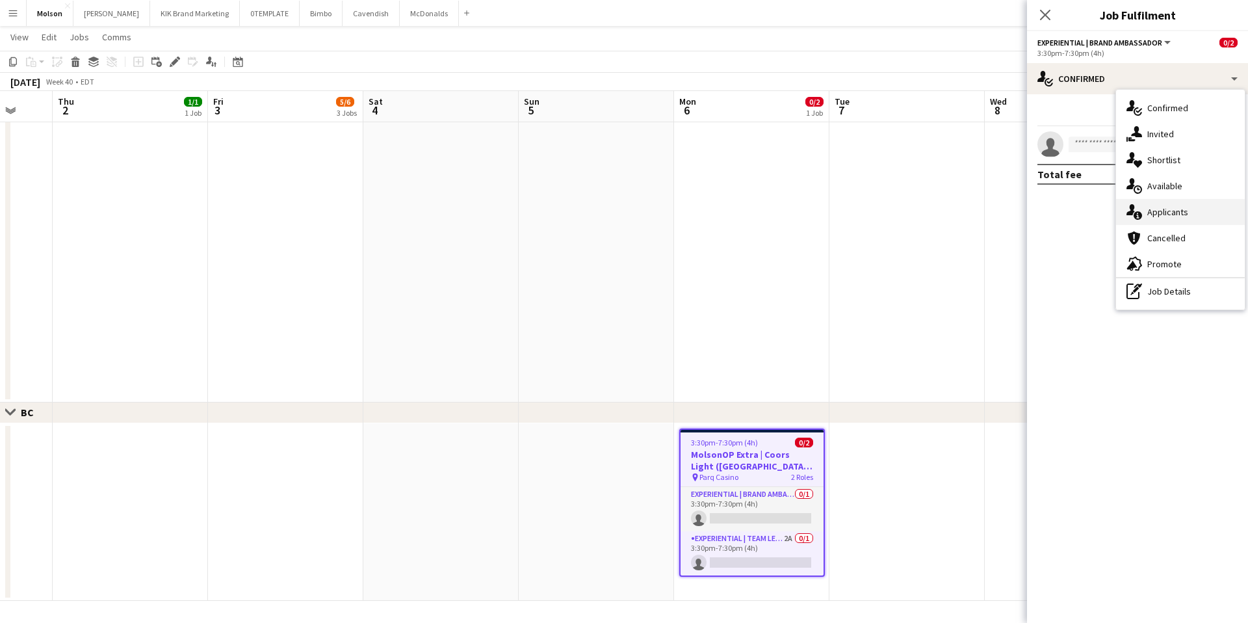
click at [1178, 211] on span "Applicants" at bounding box center [1167, 212] width 41 height 12
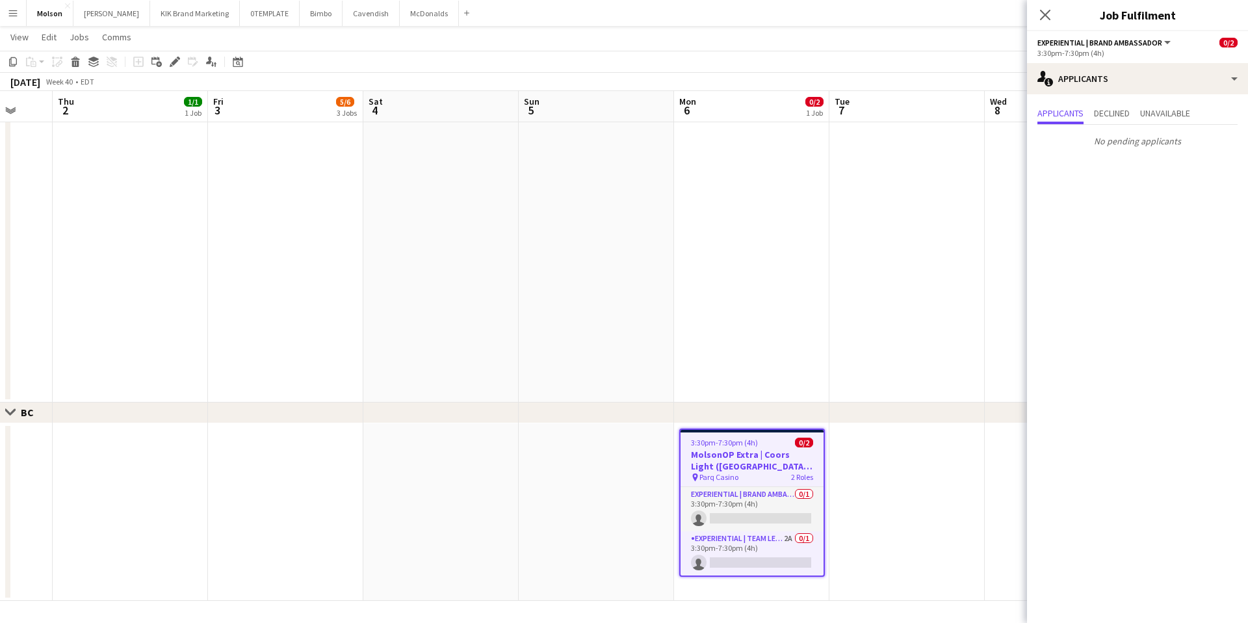
click at [1119, 49] on div "3:30pm-7:30pm (4h)" at bounding box center [1137, 53] width 200 height 10
click at [1170, 42] on button "Experiential | Brand Ambassador" at bounding box center [1104, 43] width 135 height 10
click at [1117, 105] on li "Experiential | Team Lead" at bounding box center [1110, 109] width 125 height 12
click at [1050, 185] on app-user-avatar at bounding box center [1050, 177] width 26 height 26
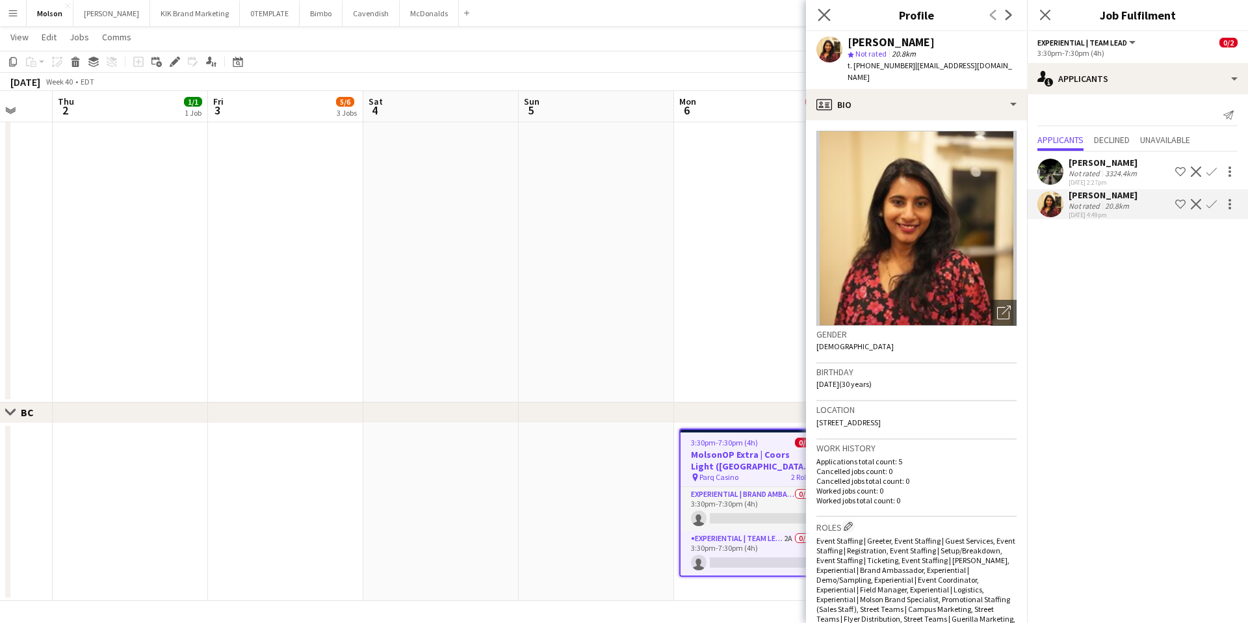
click at [818, 6] on app-icon "Close pop-in" at bounding box center [824, 15] width 19 height 19
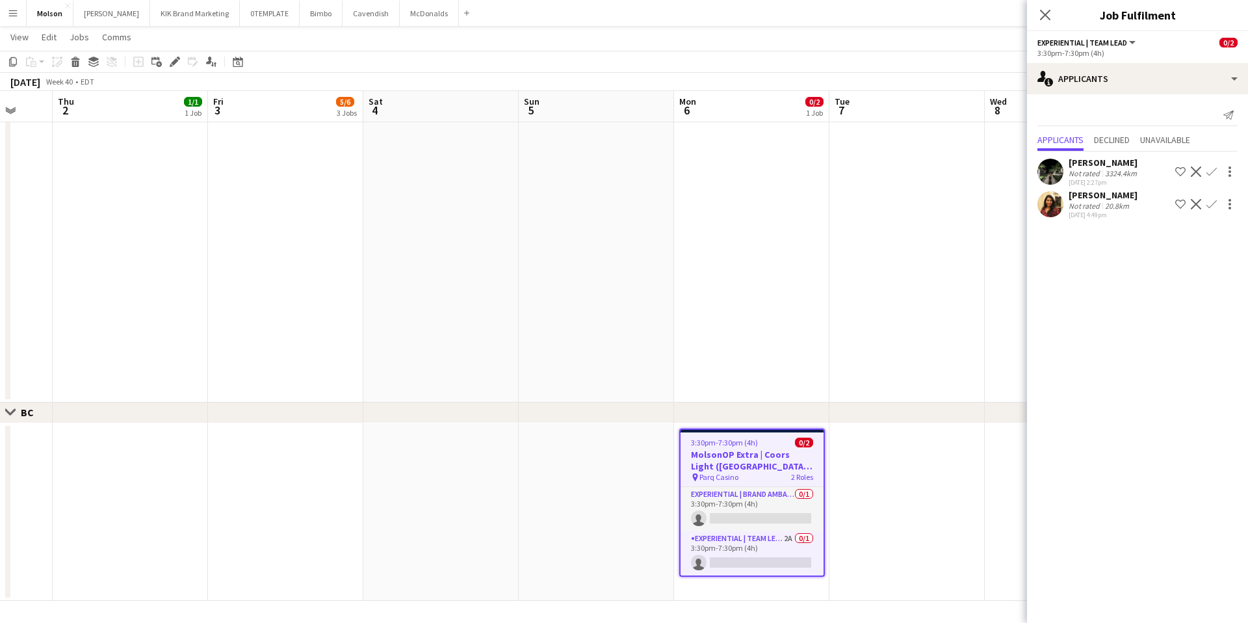
click at [218, 40] on app-page-menu "View Day view expanded Day view collapsed Month view Date picker Jump to [DATE]…" at bounding box center [624, 38] width 1248 height 25
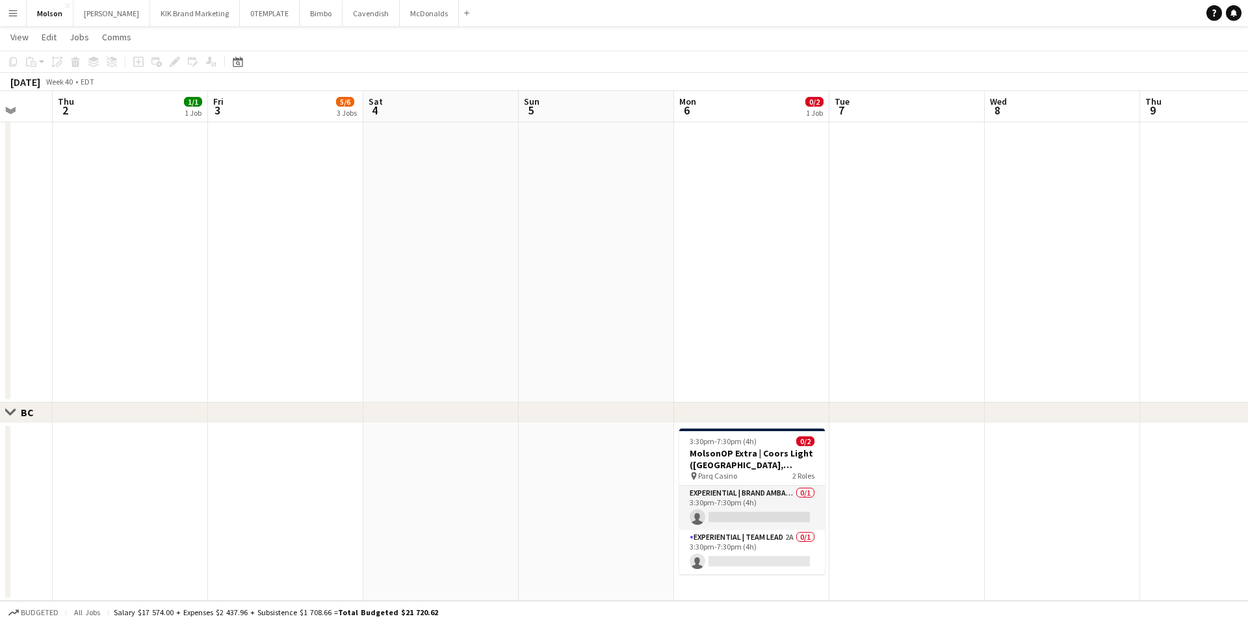
click at [5, 6] on button "Menu" at bounding box center [13, 13] width 26 height 26
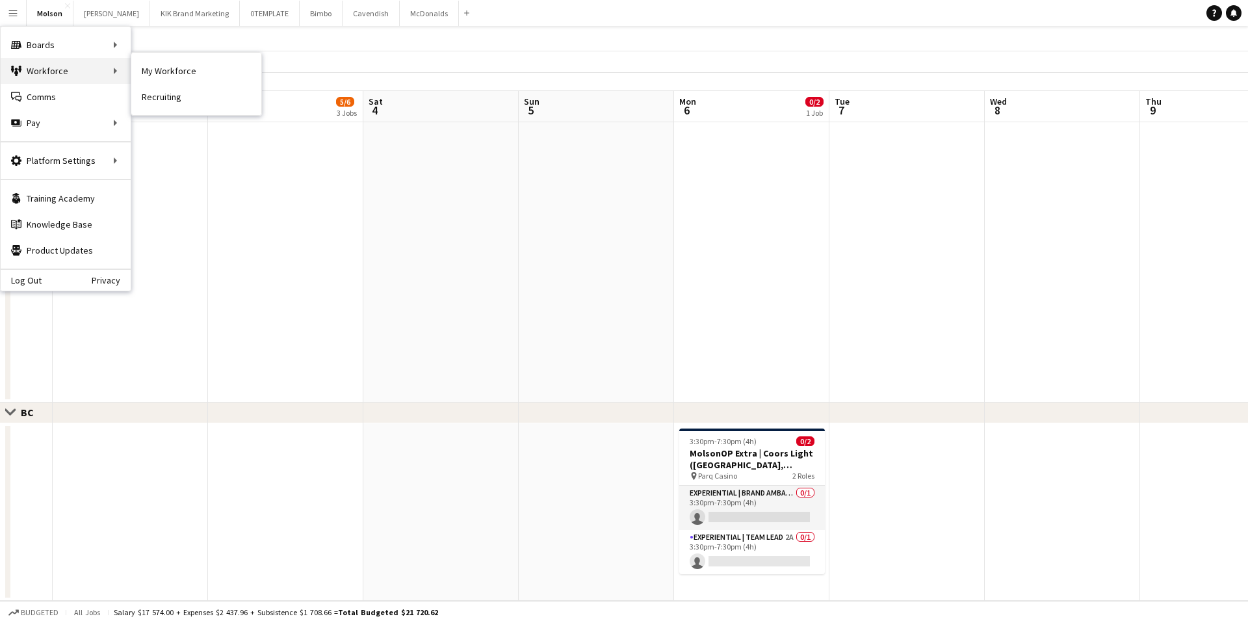
click at [47, 70] on div "Workforce Workforce" at bounding box center [66, 71] width 130 height 26
click at [166, 76] on link "My Workforce" at bounding box center [196, 71] width 130 height 26
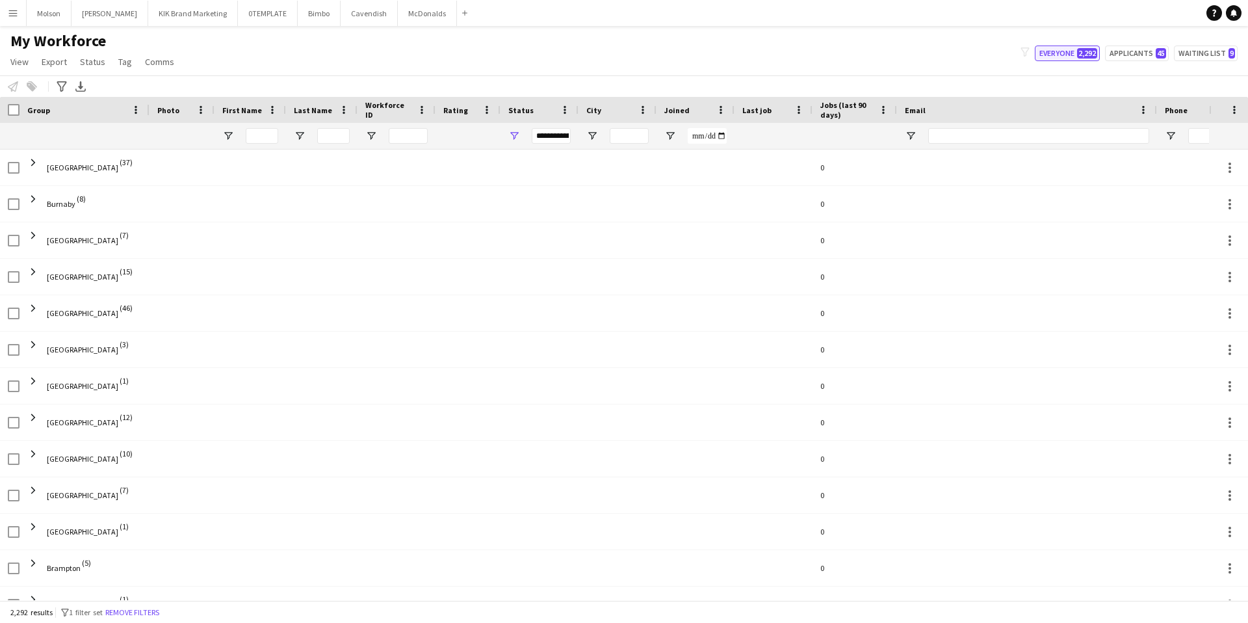
click at [1066, 51] on button "Everyone 2,292" at bounding box center [1067, 53] width 65 height 16
click at [1147, 57] on button "Applicants 45" at bounding box center [1137, 53] width 64 height 16
click at [1091, 45] on div "My Workforce View Views Default view New view Update view Delete view Edit name…" at bounding box center [624, 53] width 1248 height 44
click at [1084, 49] on span "2,292" at bounding box center [1087, 53] width 20 height 10
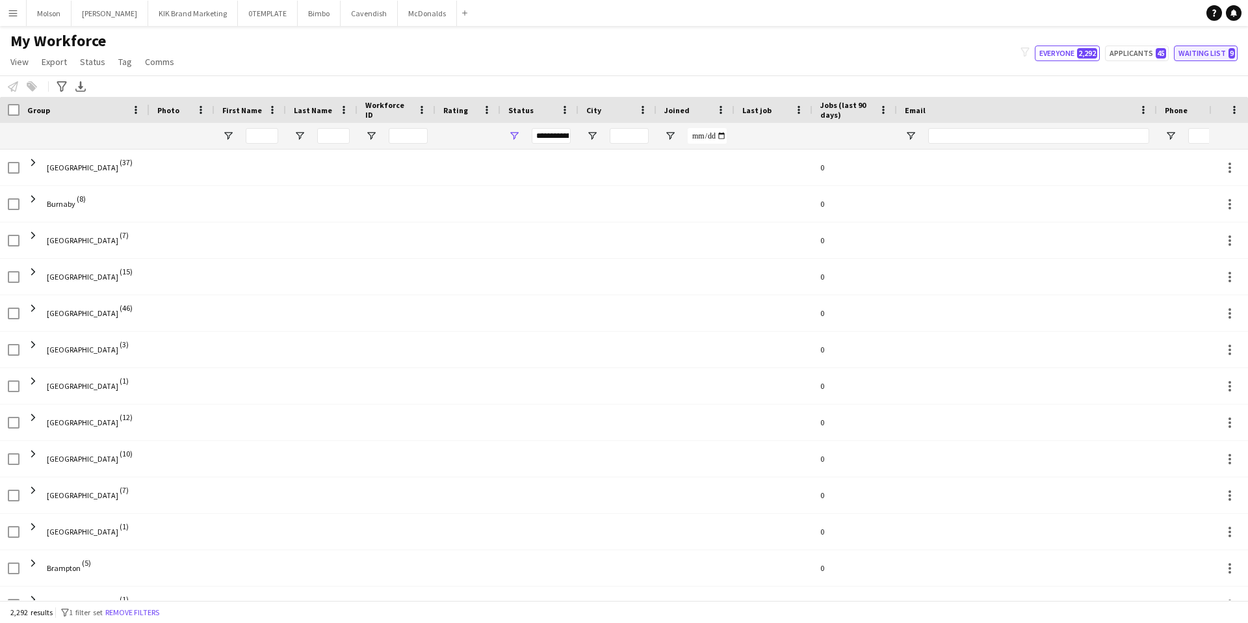
click at [1210, 54] on button "Waiting list 9" at bounding box center [1206, 53] width 64 height 16
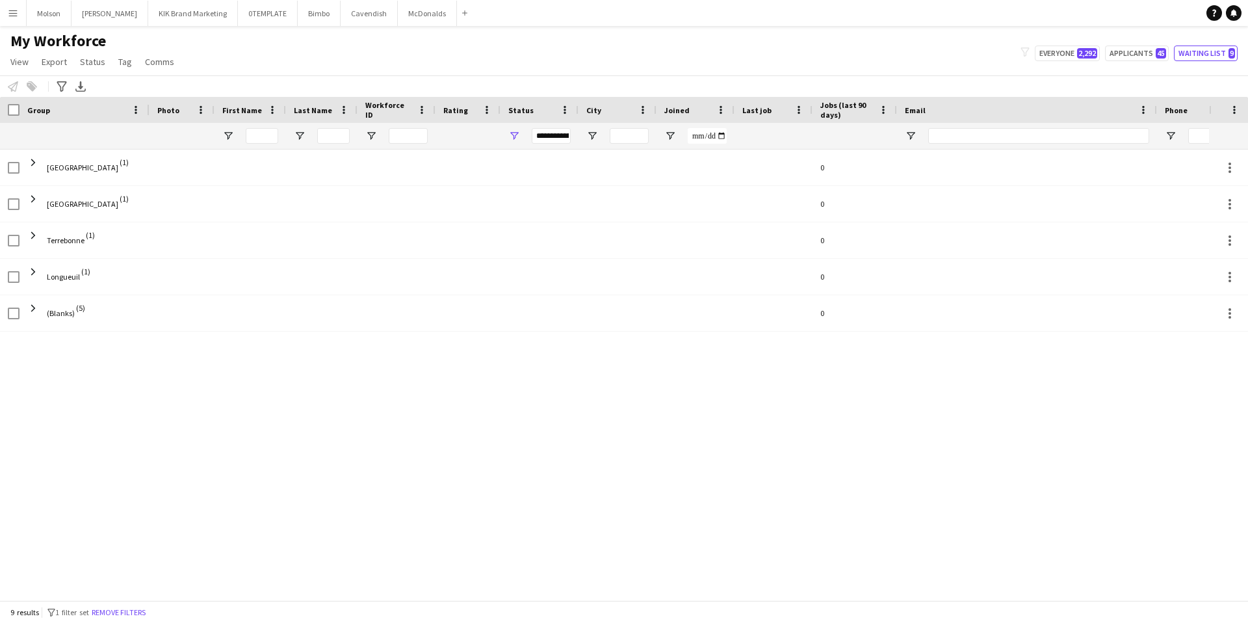
click at [1070, 44] on div "My Workforce View Views Default view New view Update view Delete view Edit name…" at bounding box center [624, 53] width 1248 height 44
click at [1070, 56] on button "Everyone 2,292" at bounding box center [1067, 53] width 65 height 16
type input "**********"
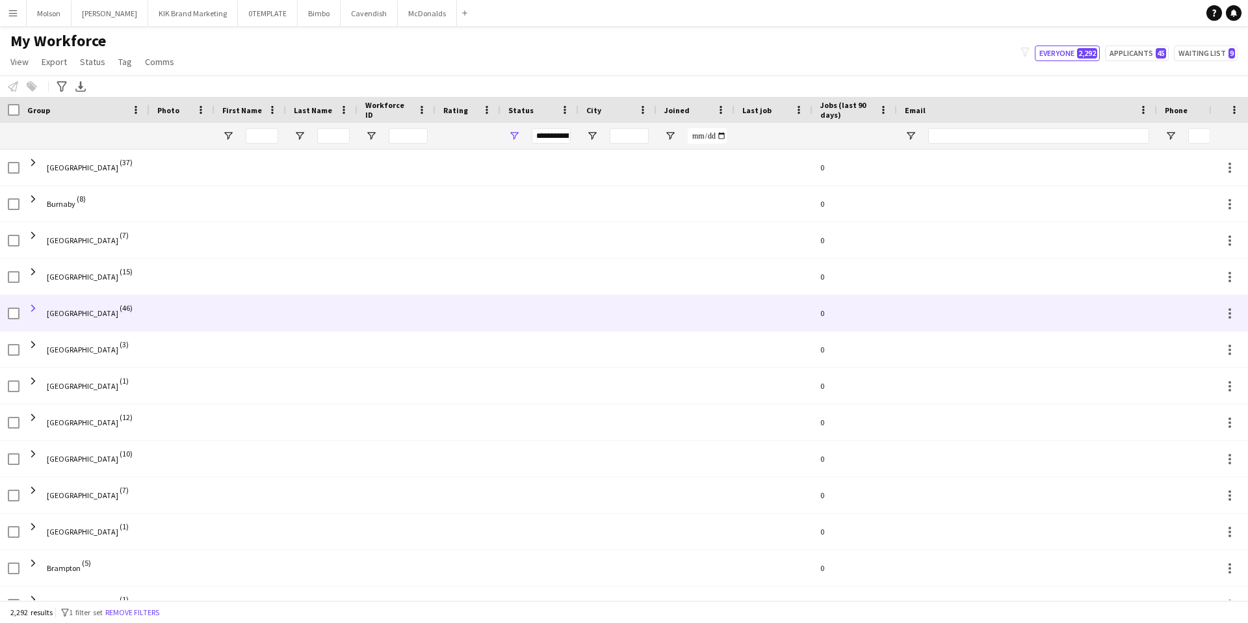
click at [29, 309] on span at bounding box center [33, 308] width 12 height 12
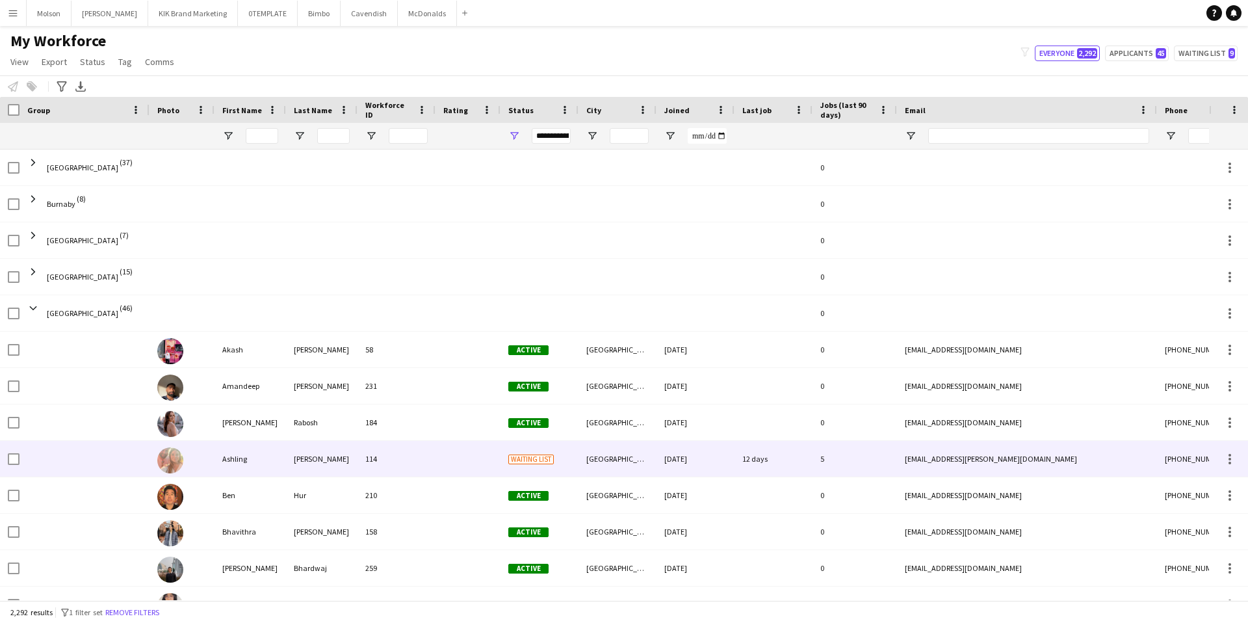
scroll to position [16, 0]
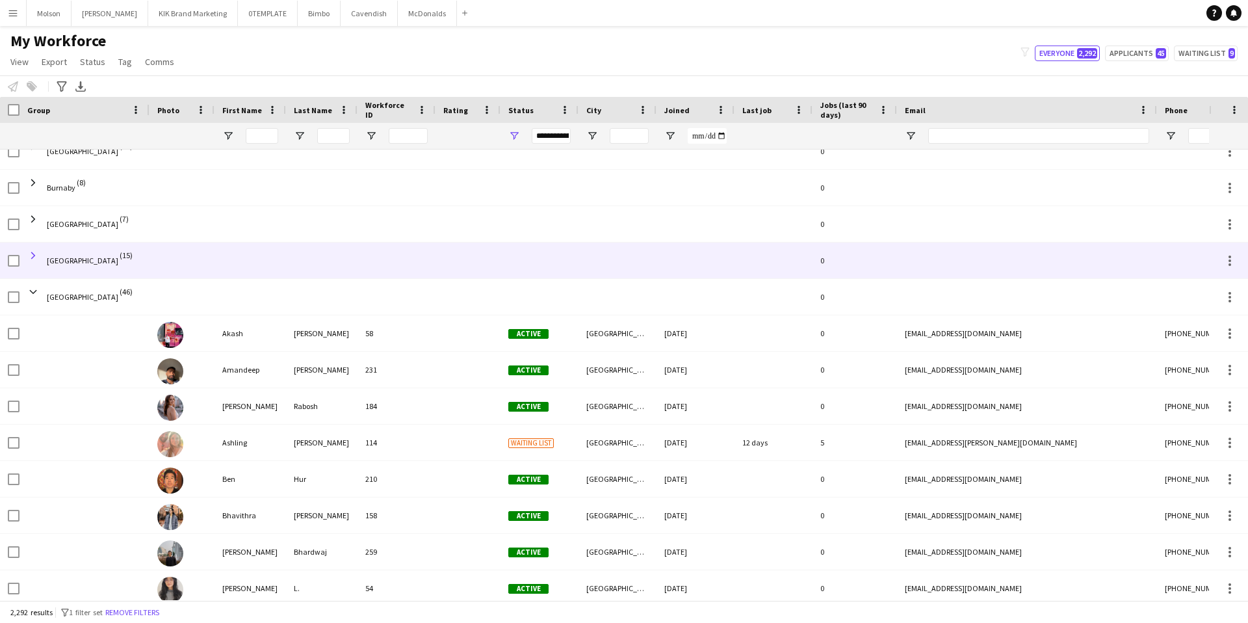
click at [30, 254] on span at bounding box center [33, 256] width 12 height 12
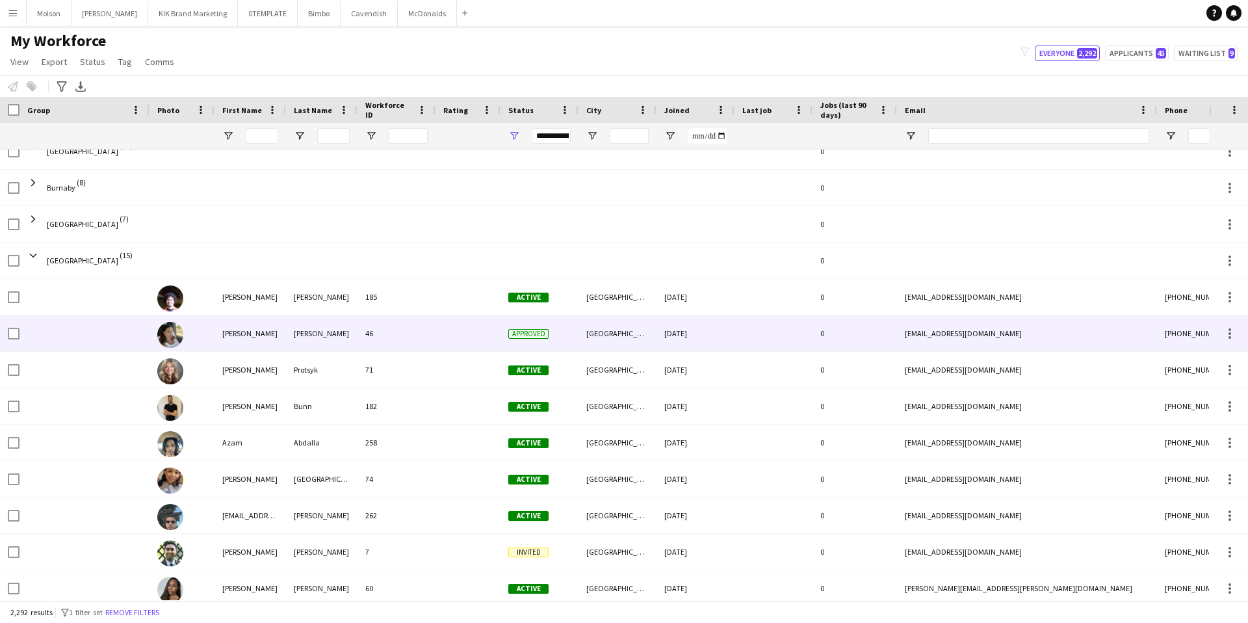
click at [172, 342] on img at bounding box center [170, 335] width 26 height 26
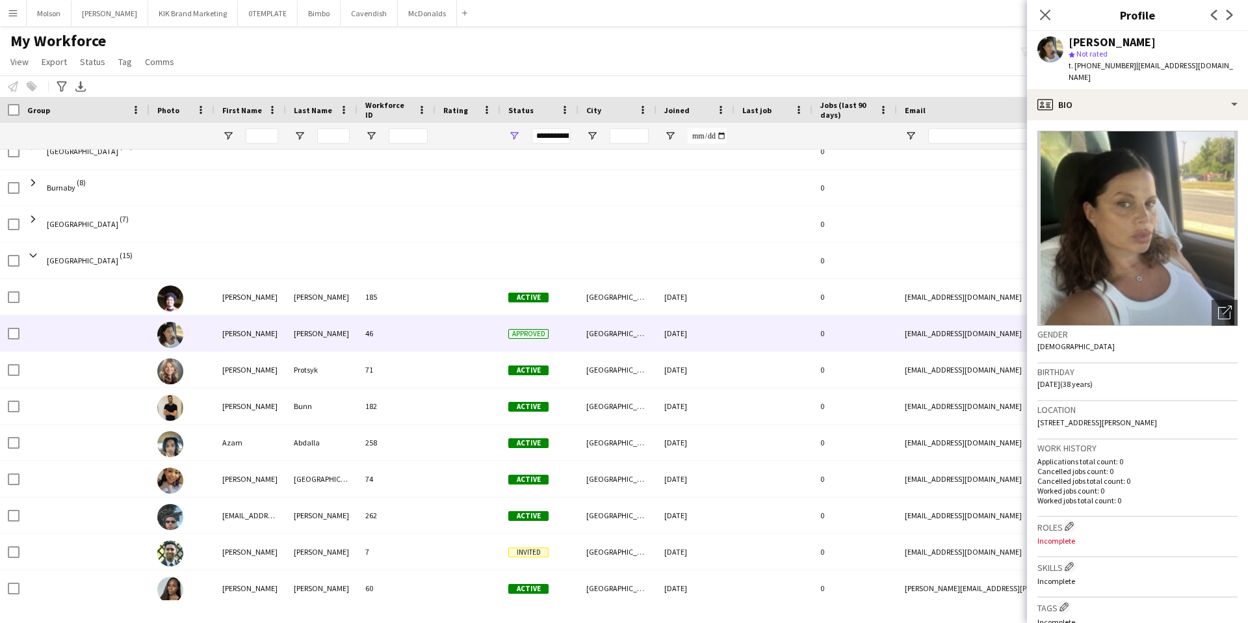
click at [1156, 248] on img at bounding box center [1137, 228] width 200 height 195
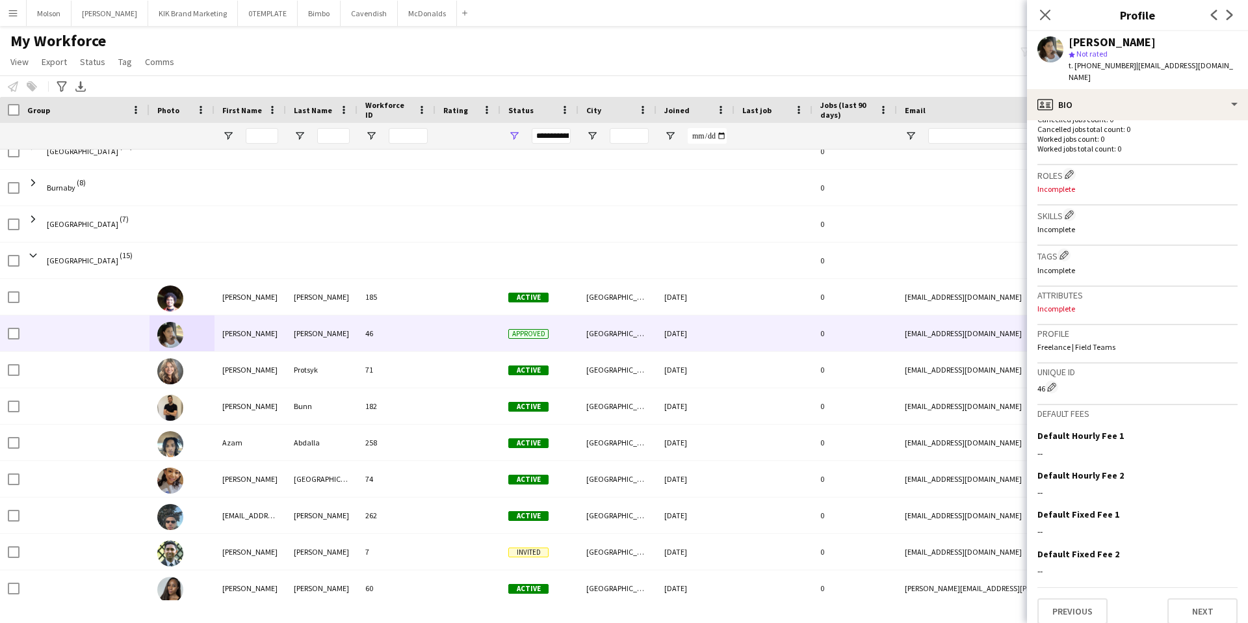
scroll to position [352, 0]
click at [1050, 14] on icon "Close pop-in" at bounding box center [1045, 14] width 12 height 12
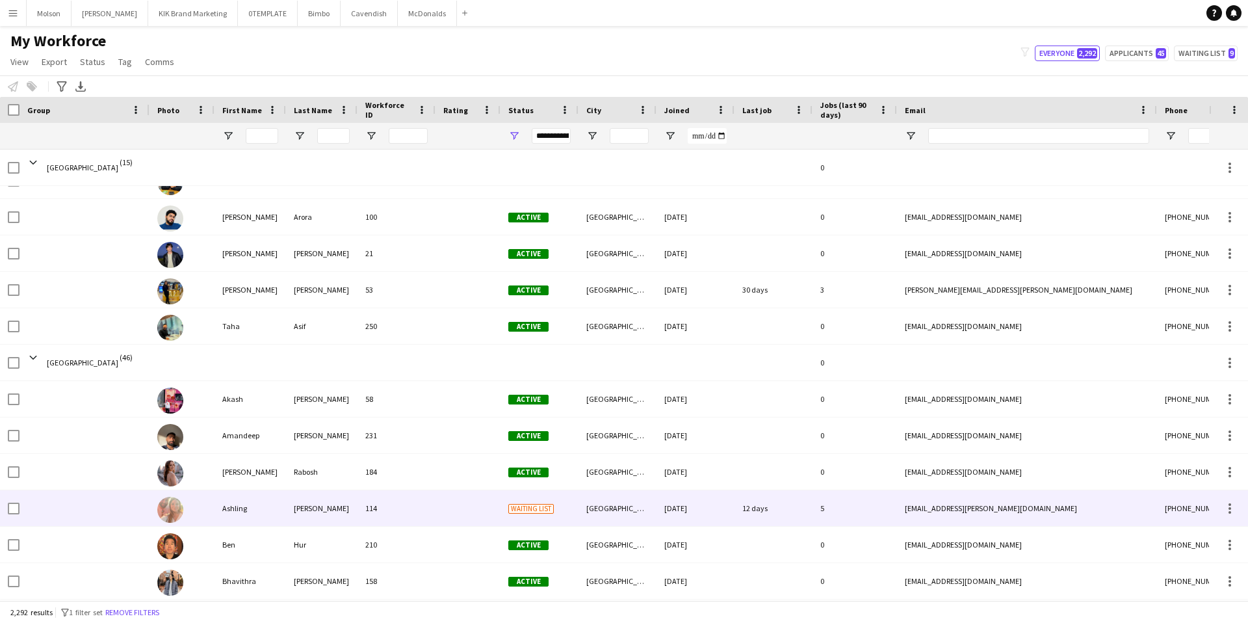
scroll to position [532, 0]
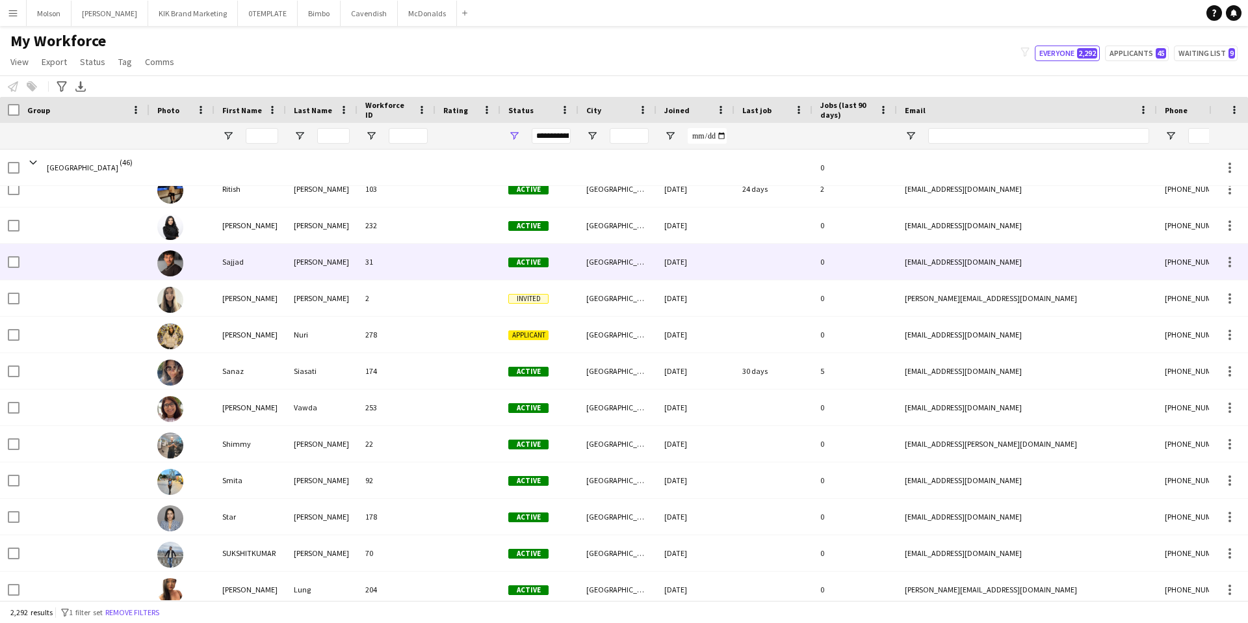
click at [172, 253] on img at bounding box center [170, 263] width 26 height 26
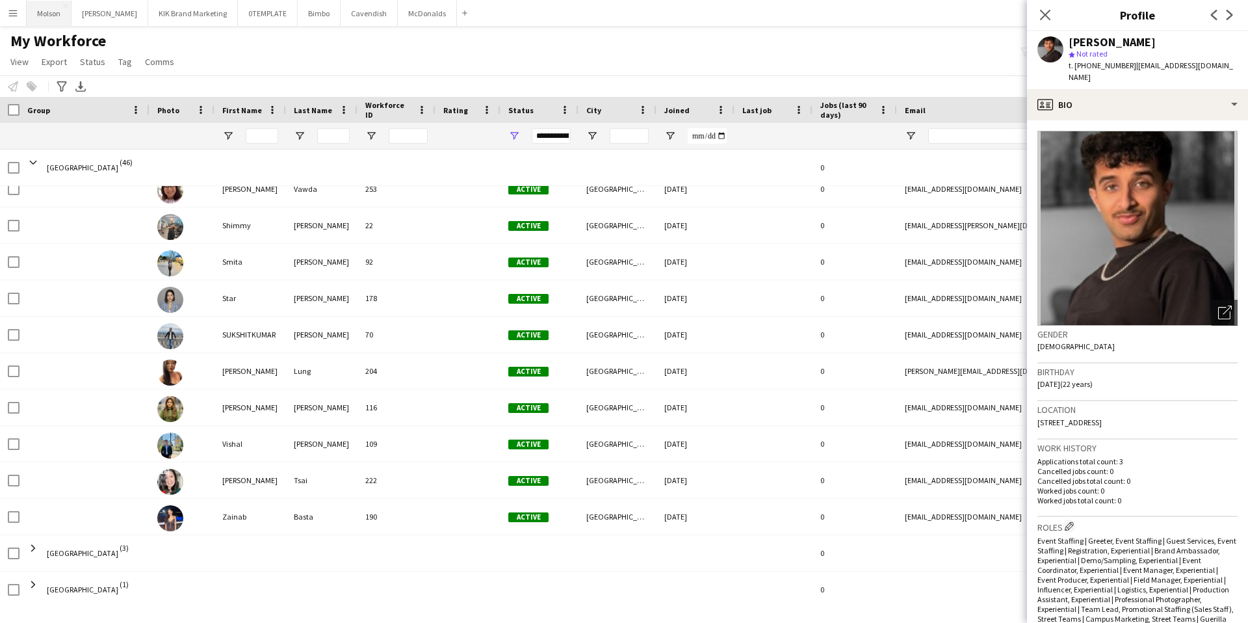
click at [58, 20] on button "Molson Close" at bounding box center [49, 13] width 45 height 25
